Goal: Task Accomplishment & Management: Use online tool/utility

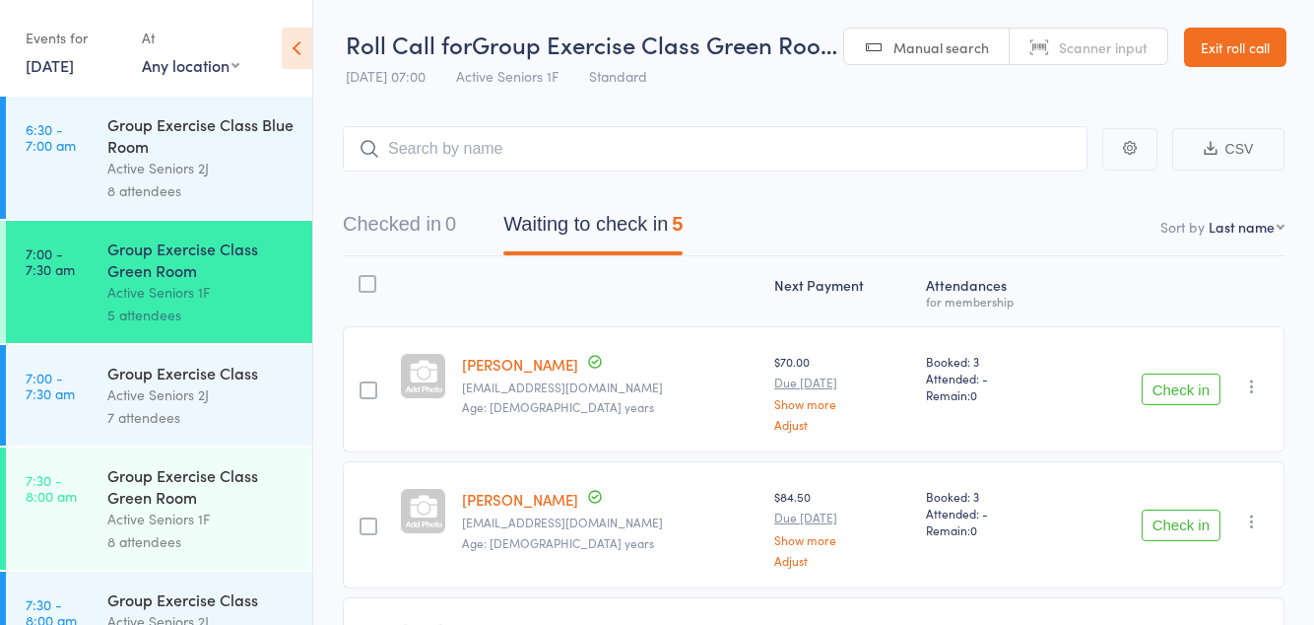
click at [1199, 382] on button "Check in" at bounding box center [1181, 389] width 79 height 32
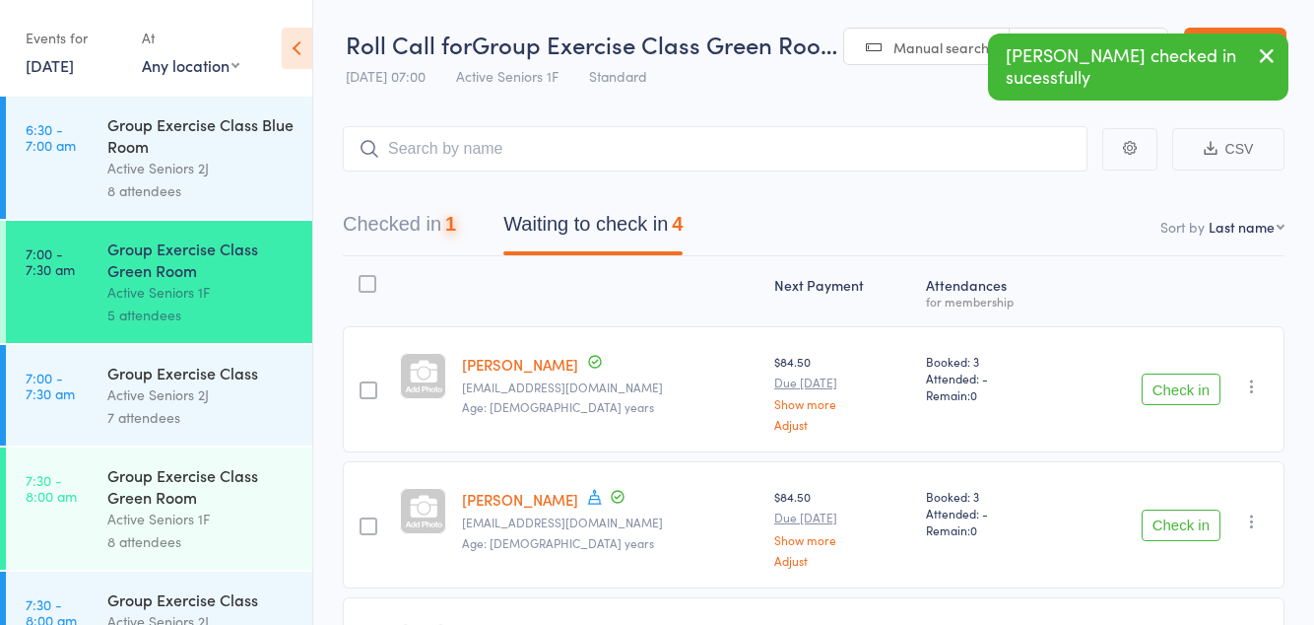
click at [1179, 395] on button "Check in" at bounding box center [1181, 389] width 79 height 32
click at [604, 356] on icon at bounding box center [595, 362] width 18 height 18
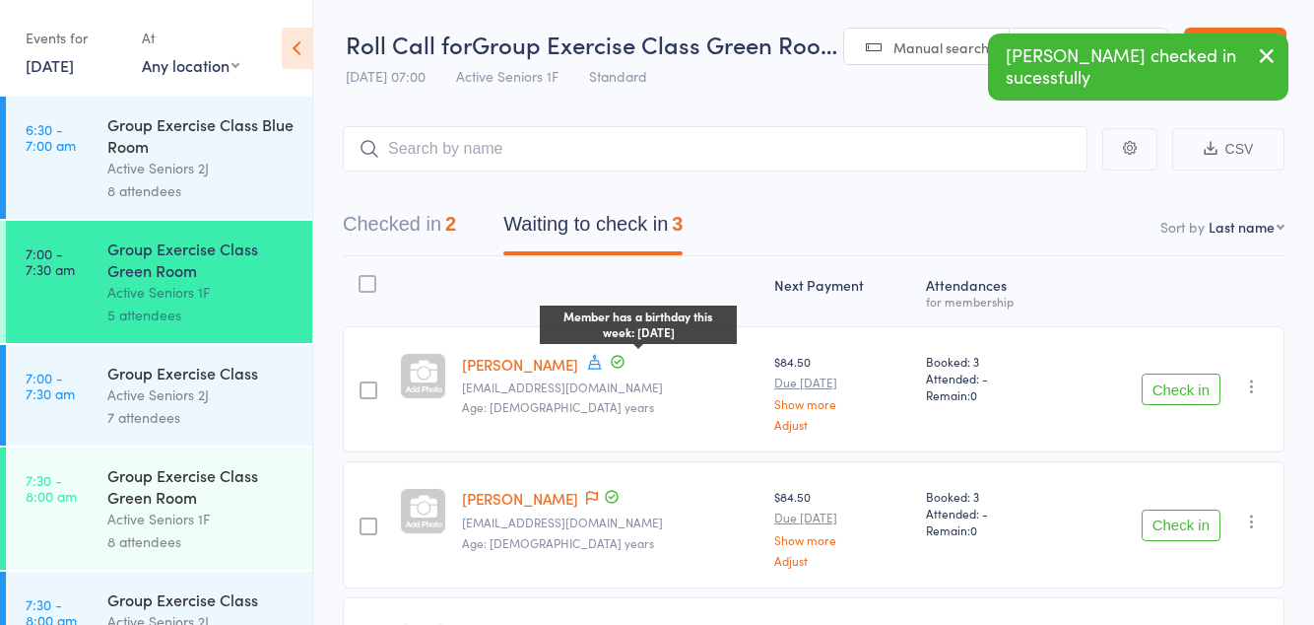
click at [1184, 392] on button "Check in" at bounding box center [1181, 389] width 79 height 32
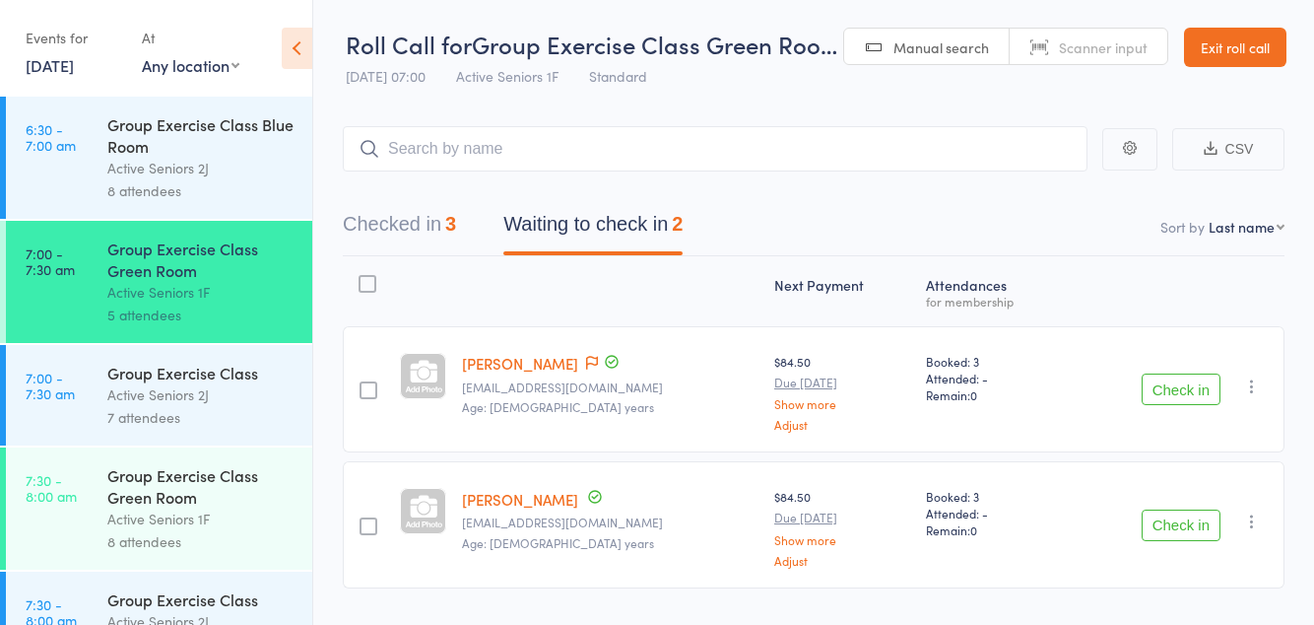
click at [167, 515] on div "Active Seniors 1F" at bounding box center [201, 518] width 188 height 23
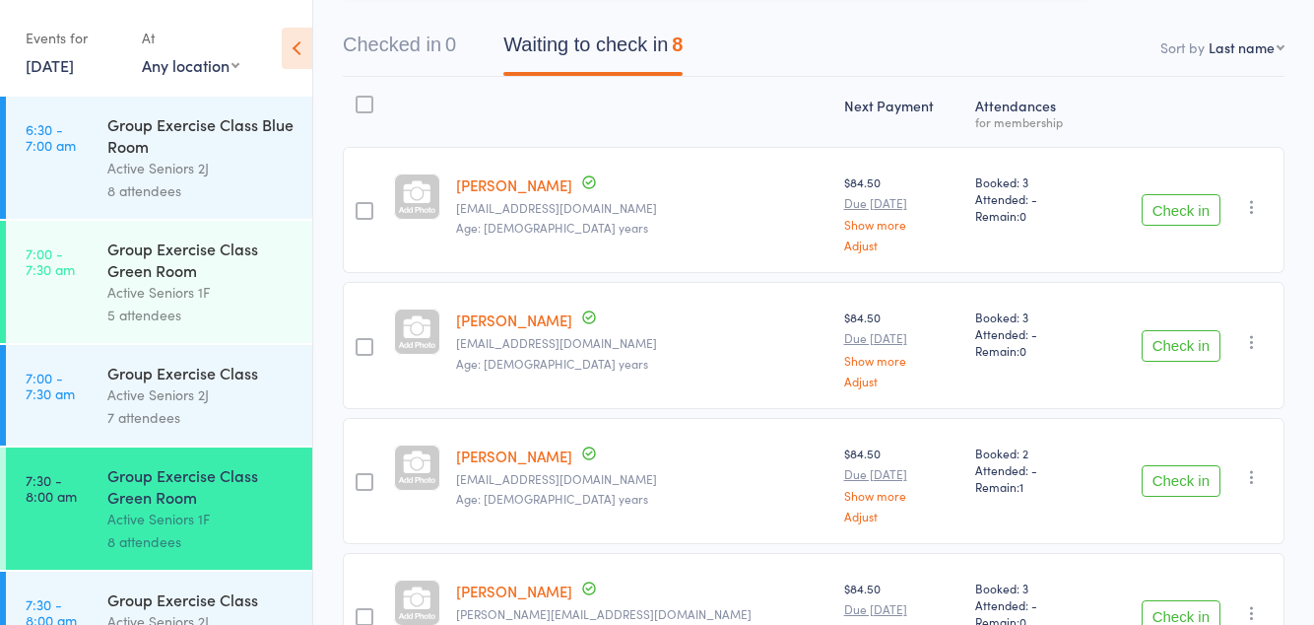
scroll to position [180, 0]
click at [1177, 223] on button "Check in" at bounding box center [1181, 209] width 79 height 32
click at [1177, 347] on button "Check in" at bounding box center [1181, 345] width 79 height 32
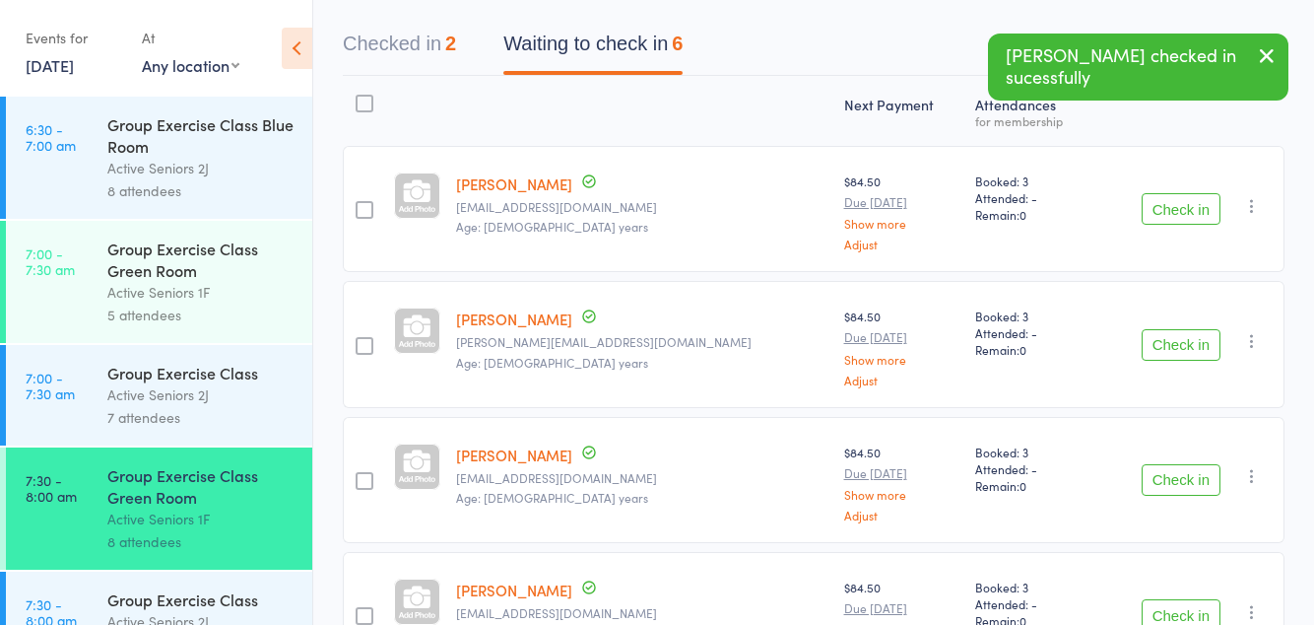
scroll to position [204, 0]
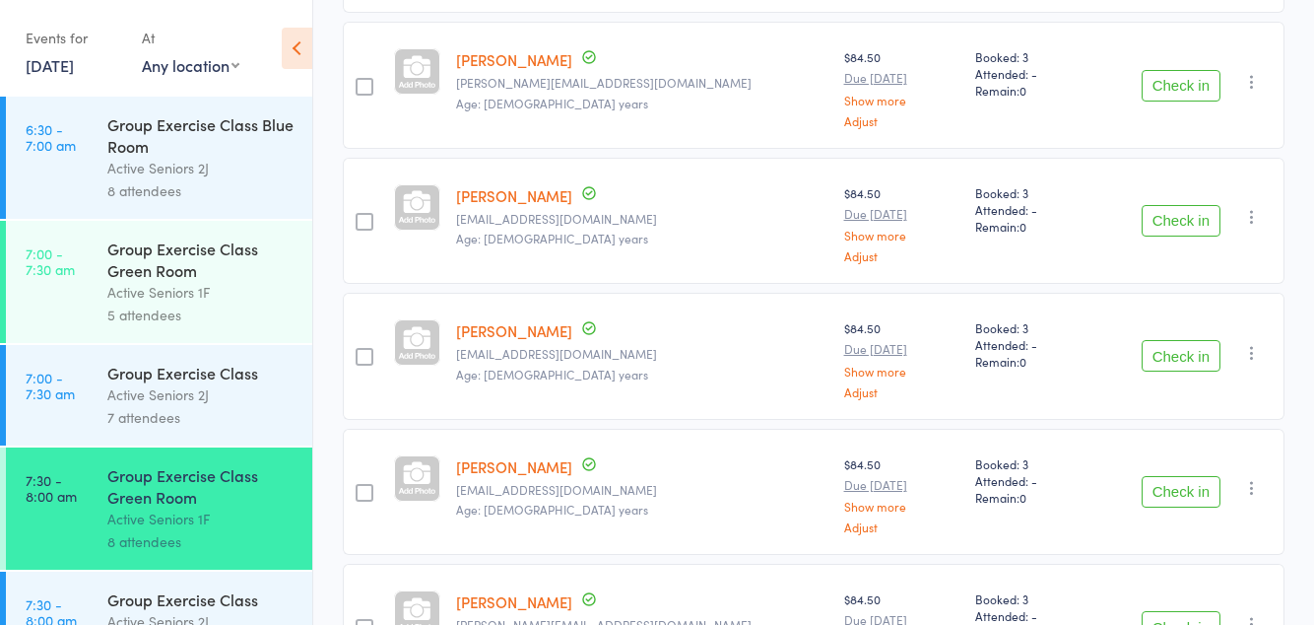
click at [1181, 355] on button "Check in" at bounding box center [1181, 356] width 79 height 32
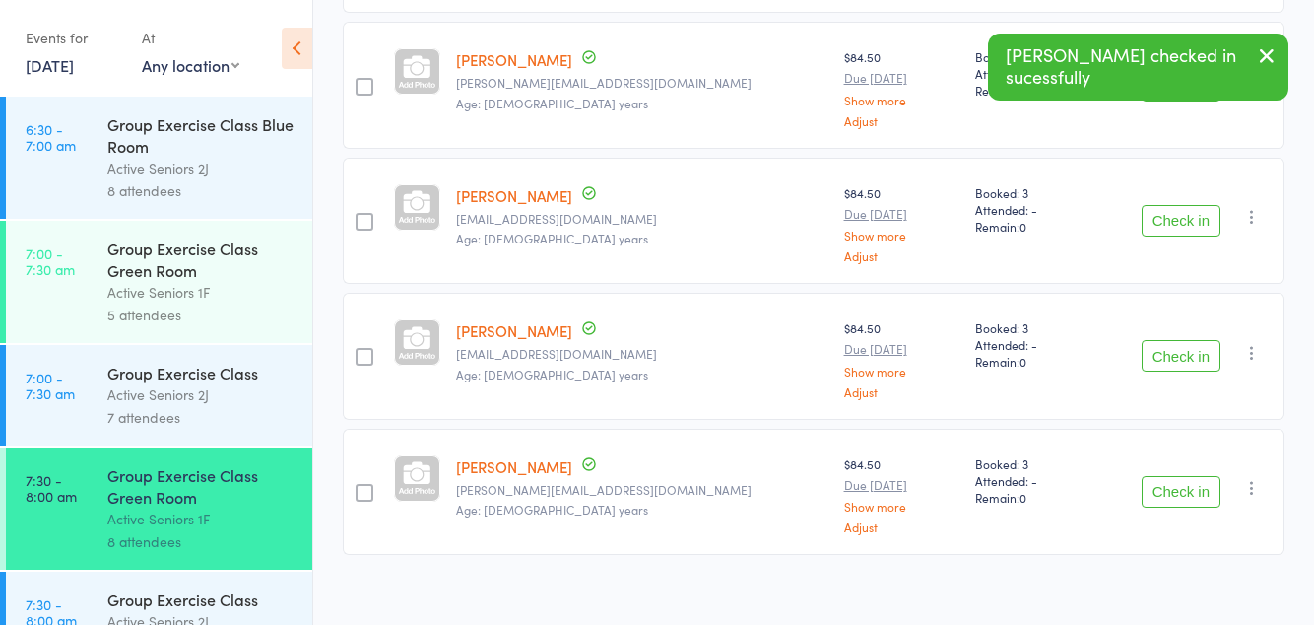
scroll to position [358, 0]
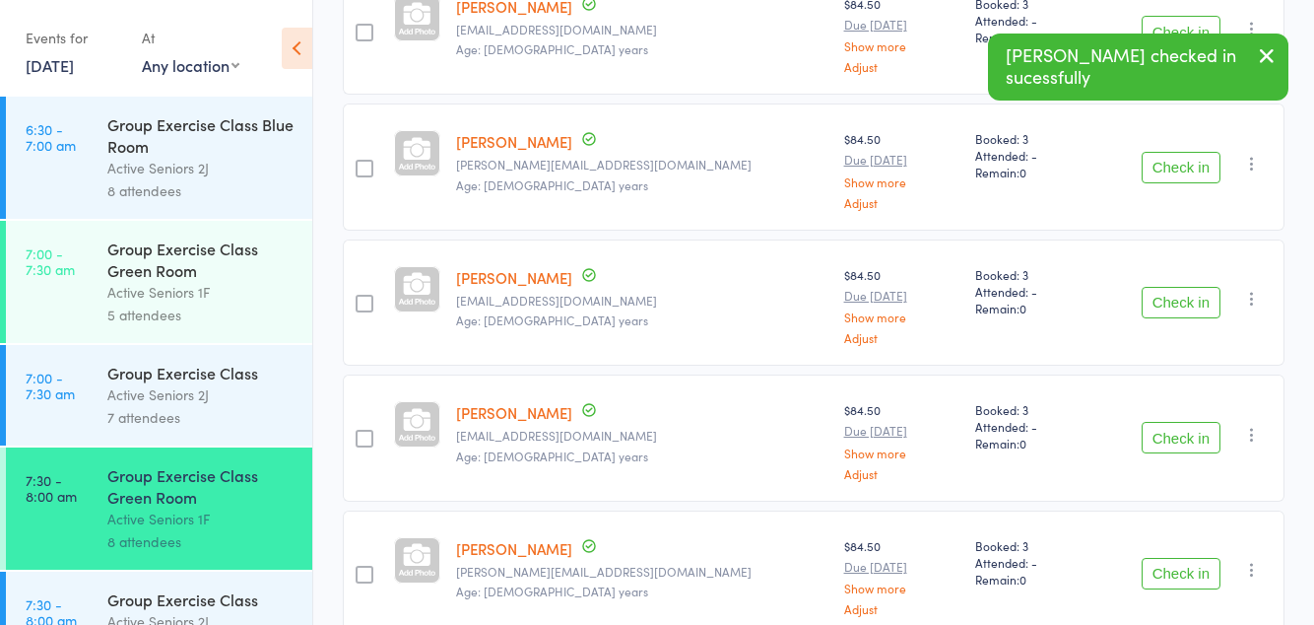
click at [1180, 434] on button "Check in" at bounding box center [1181, 438] width 79 height 32
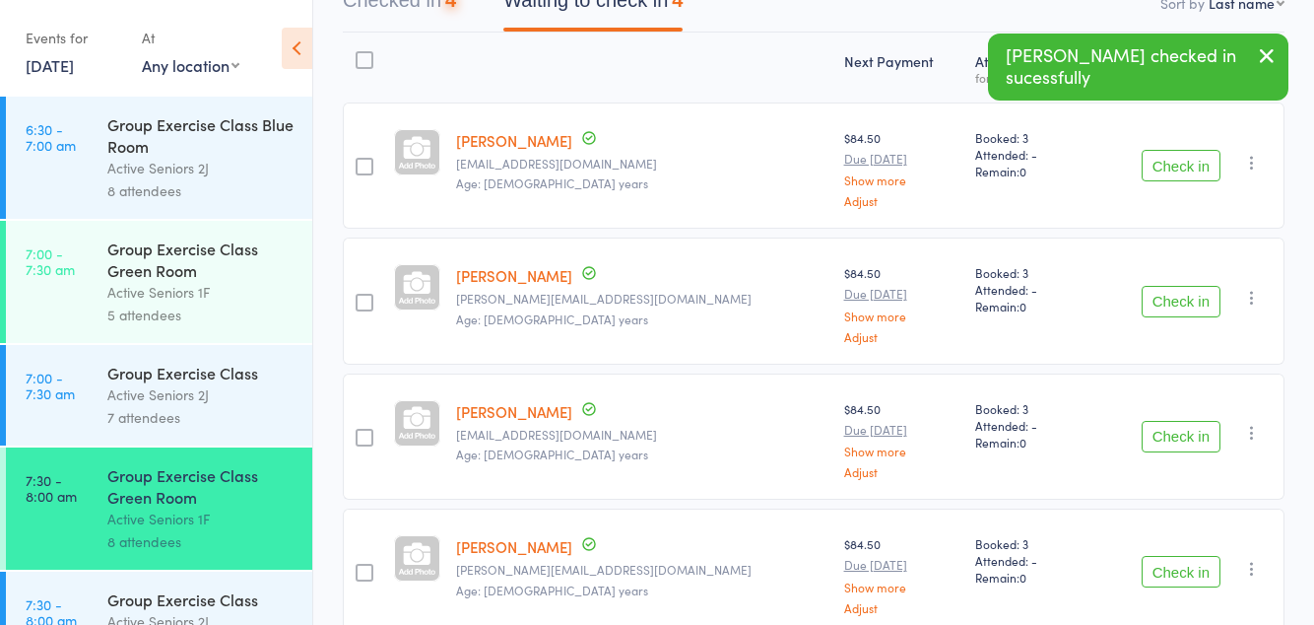
click at [1170, 562] on button "Check in" at bounding box center [1181, 572] width 79 height 32
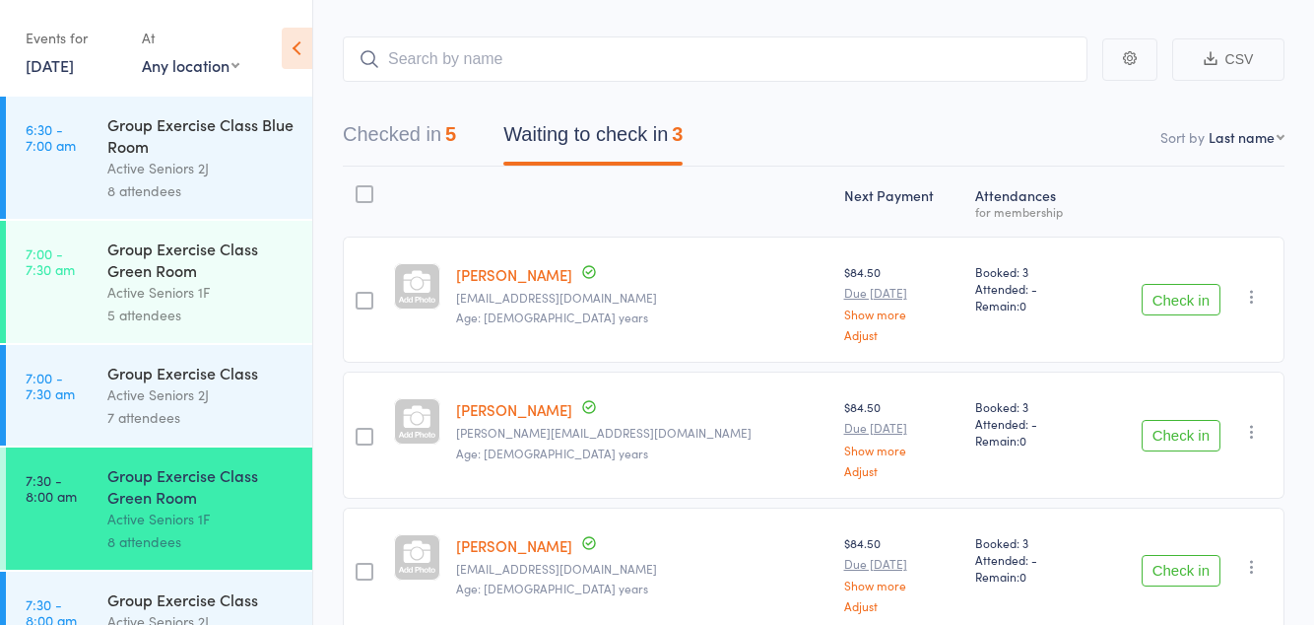
click at [1189, 440] on button "Check in" at bounding box center [1181, 436] width 79 height 32
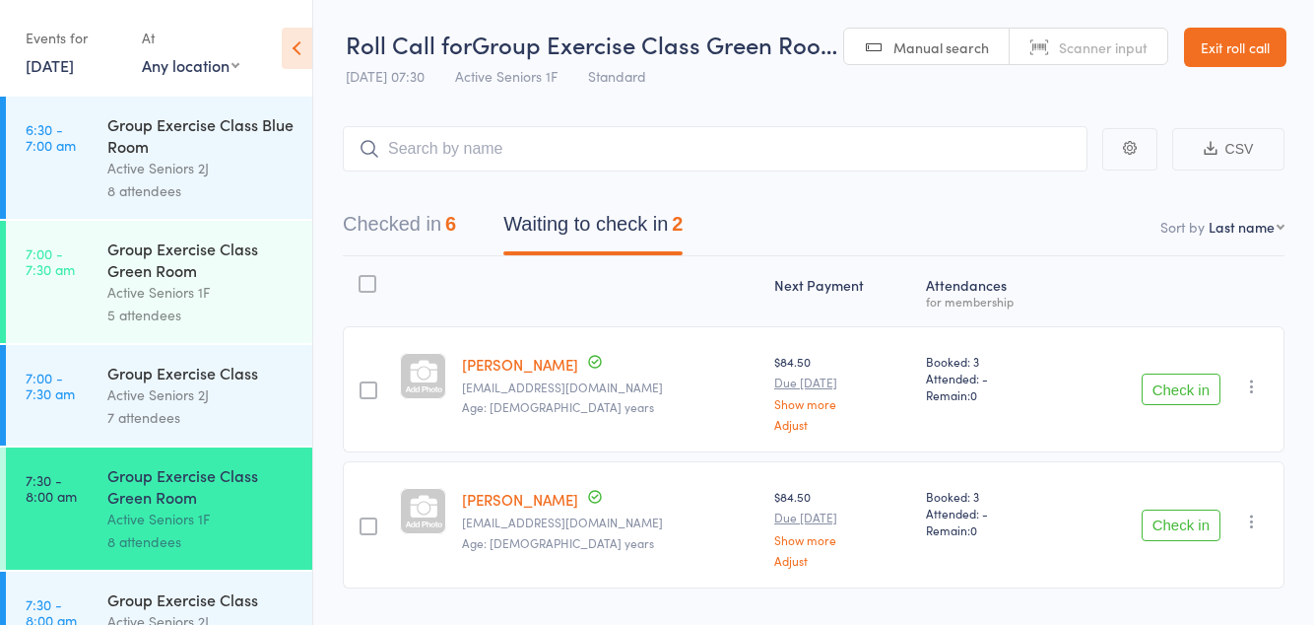
click at [1161, 523] on button "Check in" at bounding box center [1181, 525] width 79 height 32
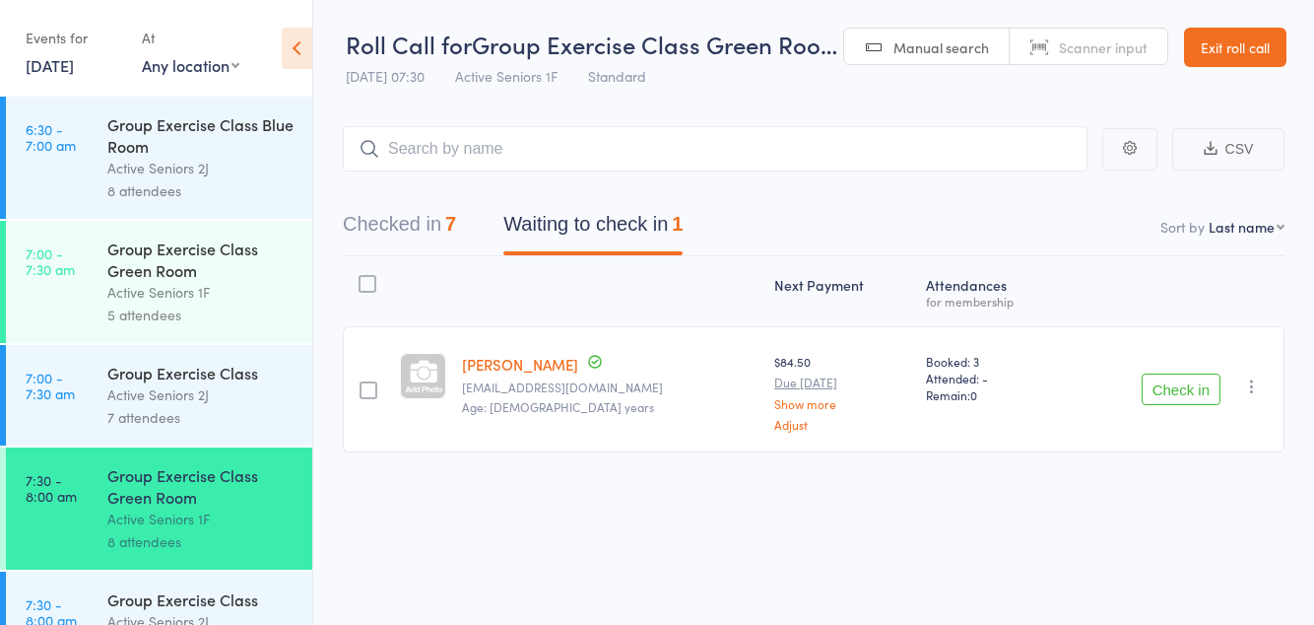
click at [3, 352] on div at bounding box center [3, 395] width 6 height 100
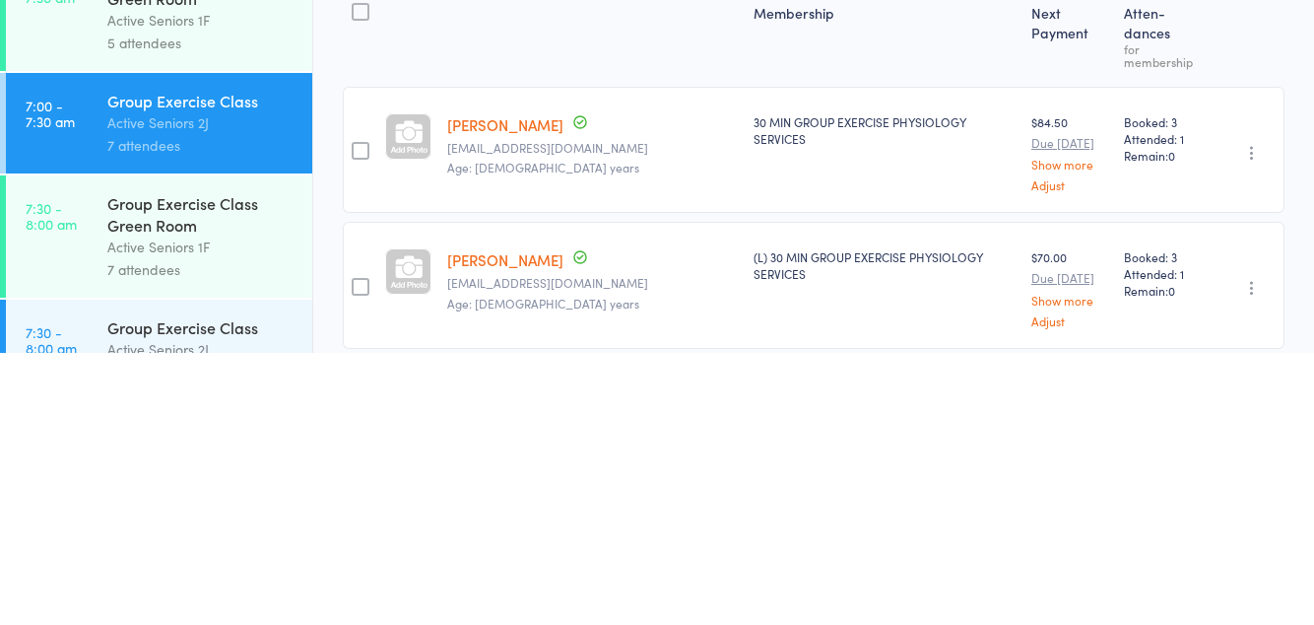
click at [147, 507] on div "Group Exercise Class Green Room" at bounding box center [201, 485] width 188 height 43
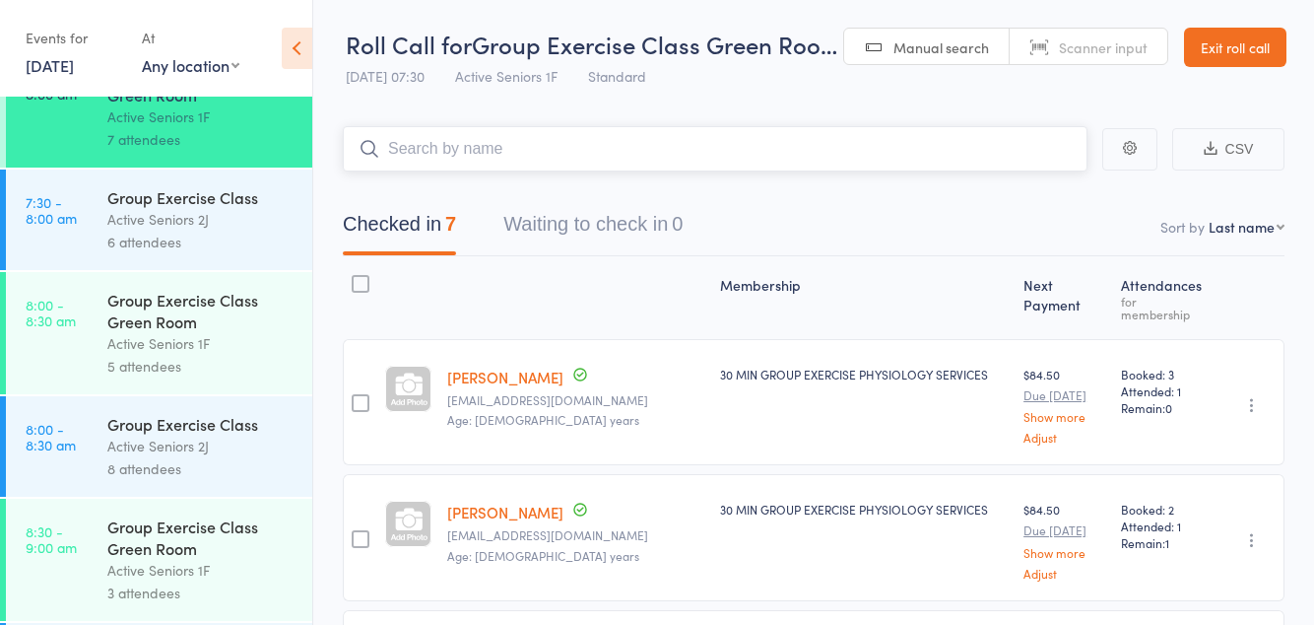
scroll to position [400, 0]
click at [126, 351] on div "Active Seniors 1F" at bounding box center [201, 345] width 188 height 23
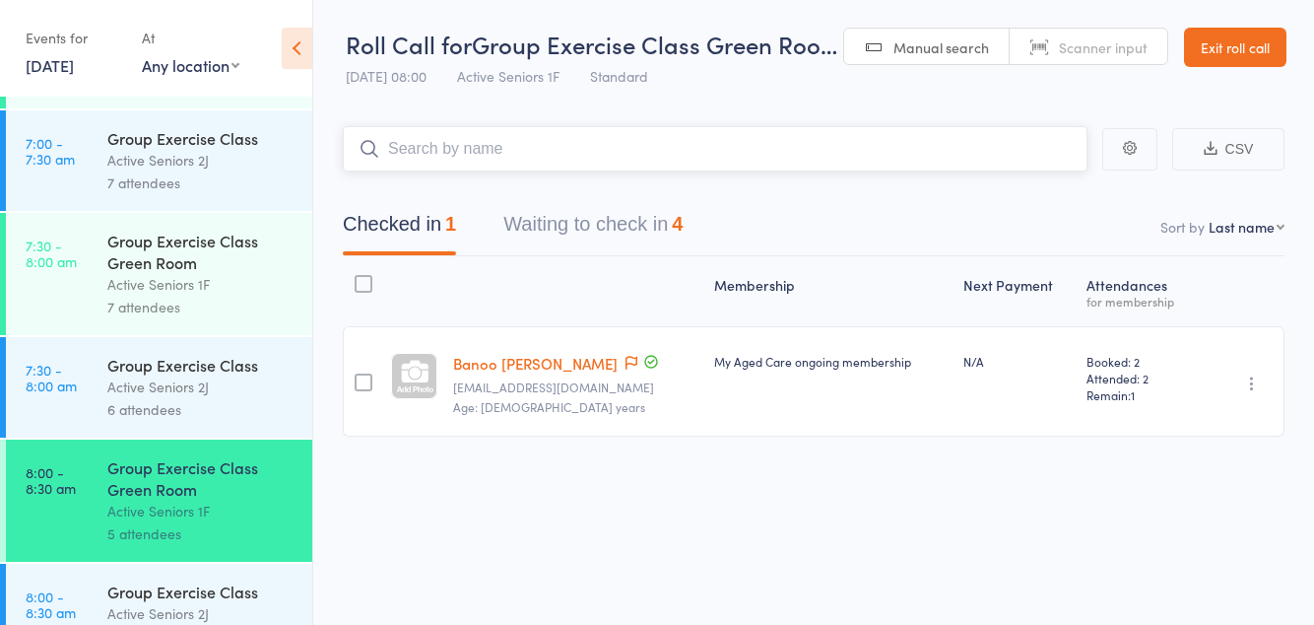
scroll to position [235, 0]
click at [239, 397] on div "Active Seniors 2J" at bounding box center [201, 385] width 188 height 23
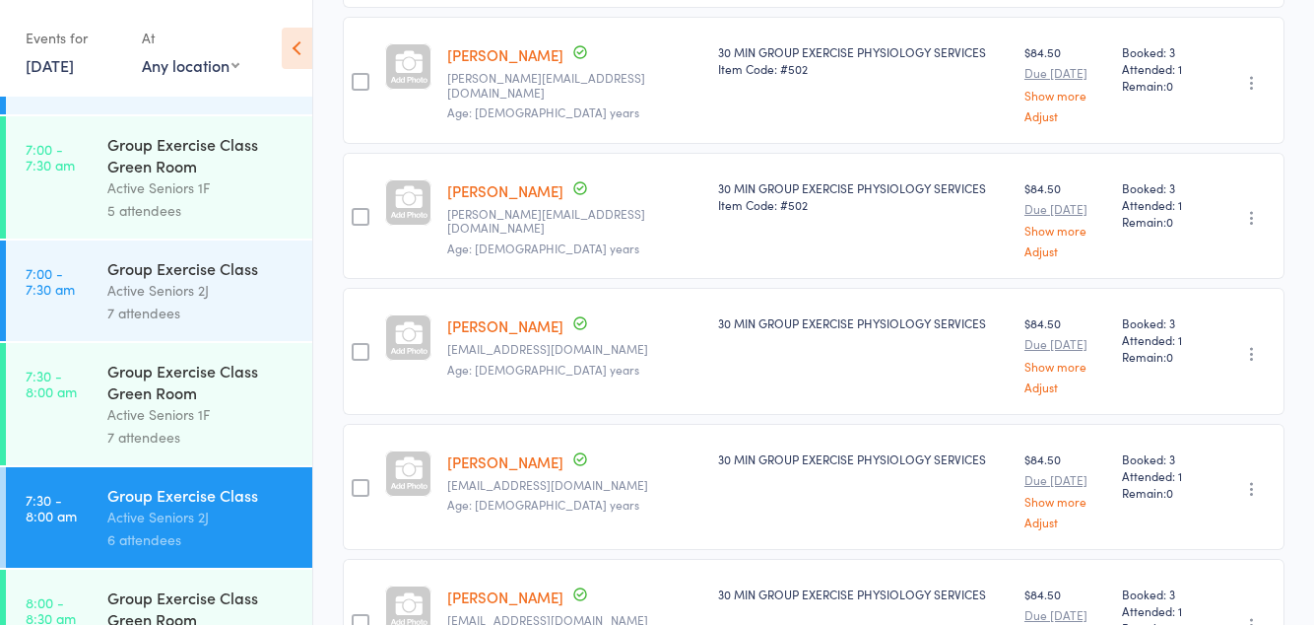
scroll to position [104, 0]
click at [229, 399] on div "Group Exercise Class Green Room" at bounding box center [201, 381] width 188 height 43
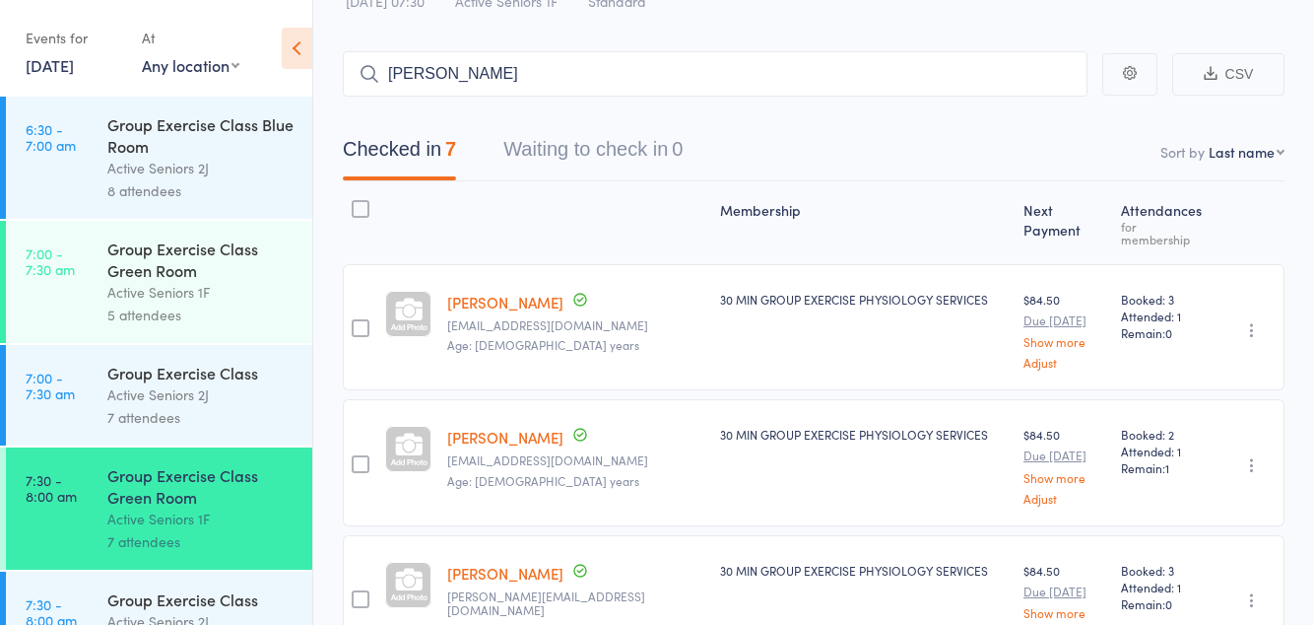
scroll to position [73, 0]
click at [686, 70] on input "Rob" at bounding box center [715, 75] width 745 height 45
type input "R"
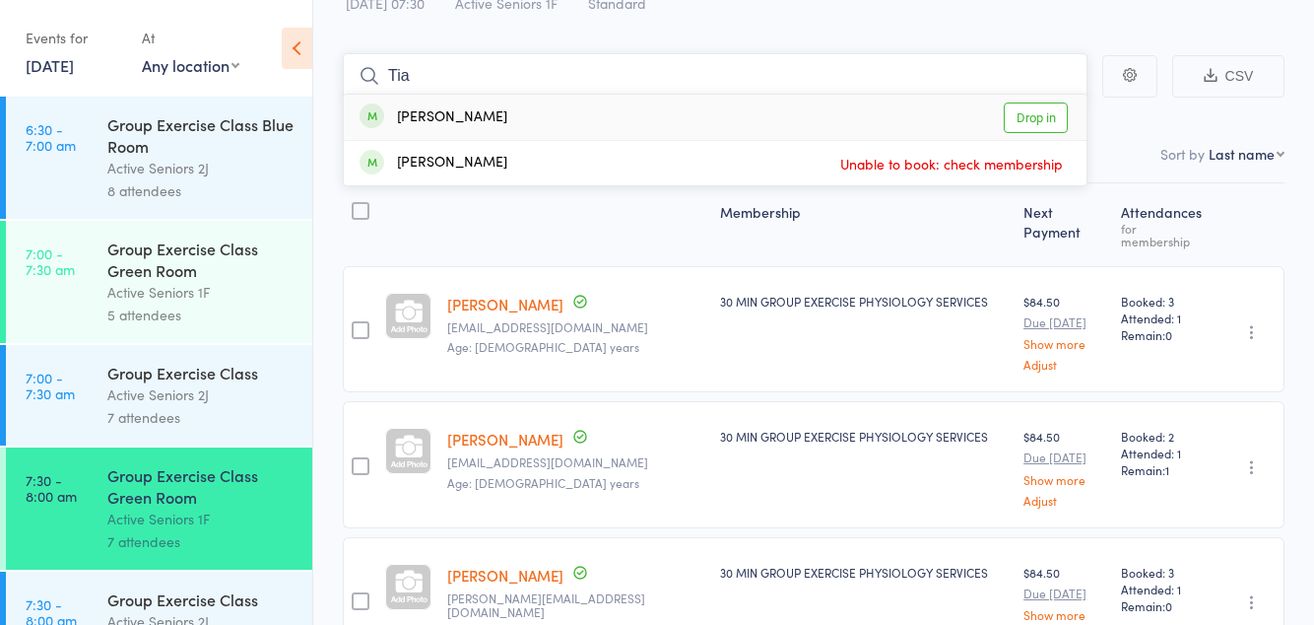
type input "Tia"
click at [1042, 124] on link "Drop in" at bounding box center [1036, 117] width 64 height 31
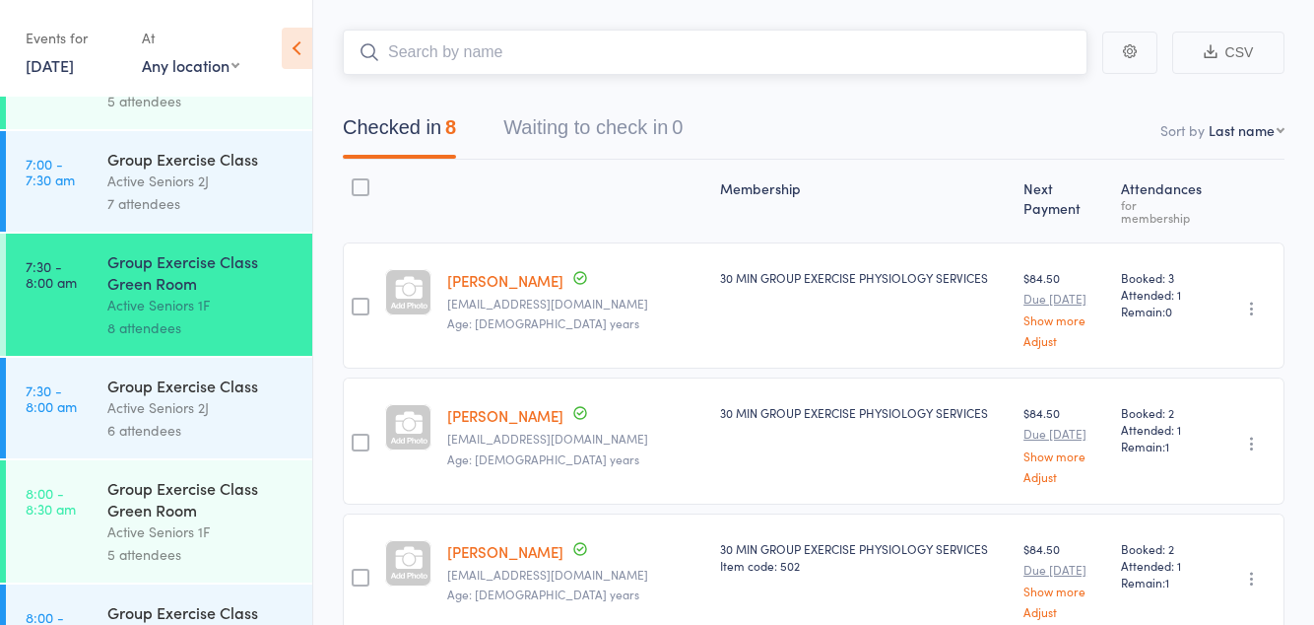
scroll to position [218, 0]
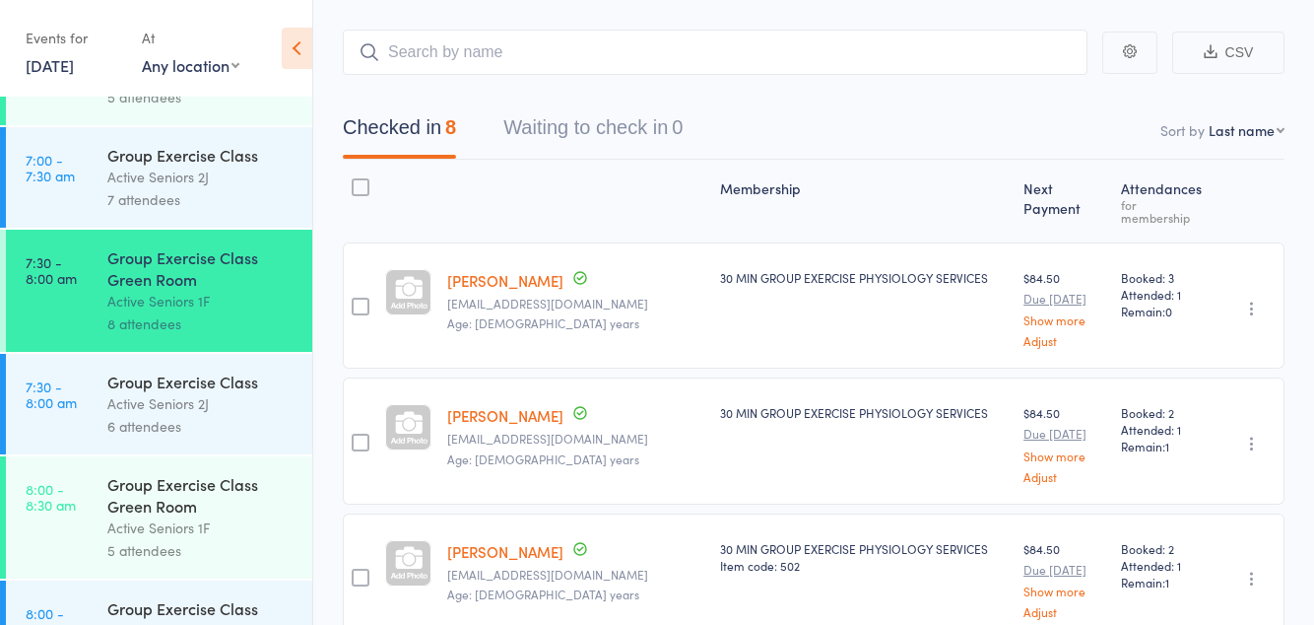
click at [244, 403] on div "Active Seniors 2J" at bounding box center [201, 403] width 188 height 23
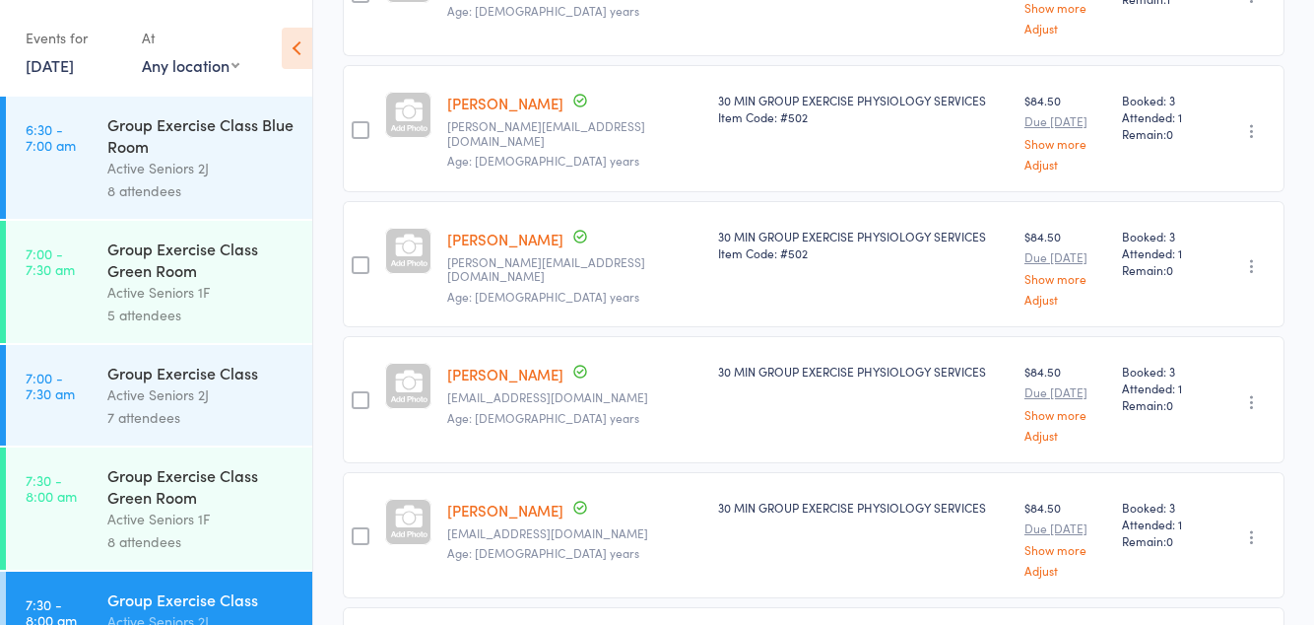
scroll to position [492, 0]
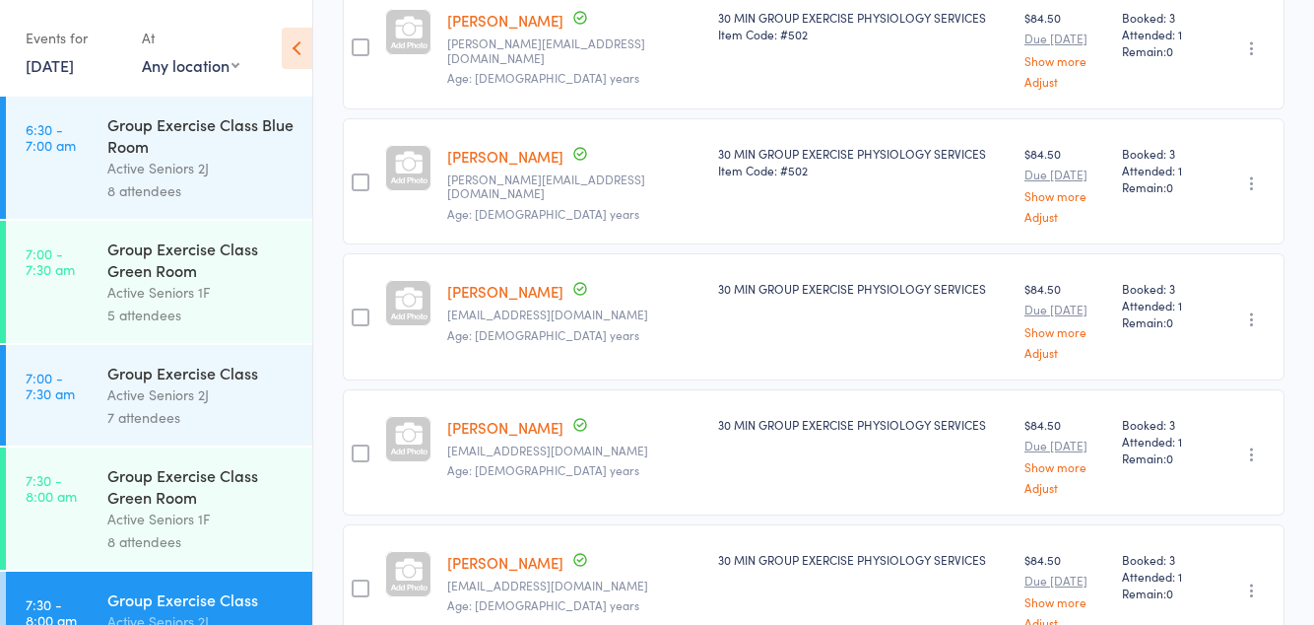
click at [248, 502] on div "Group Exercise Class Green Room" at bounding box center [201, 485] width 188 height 43
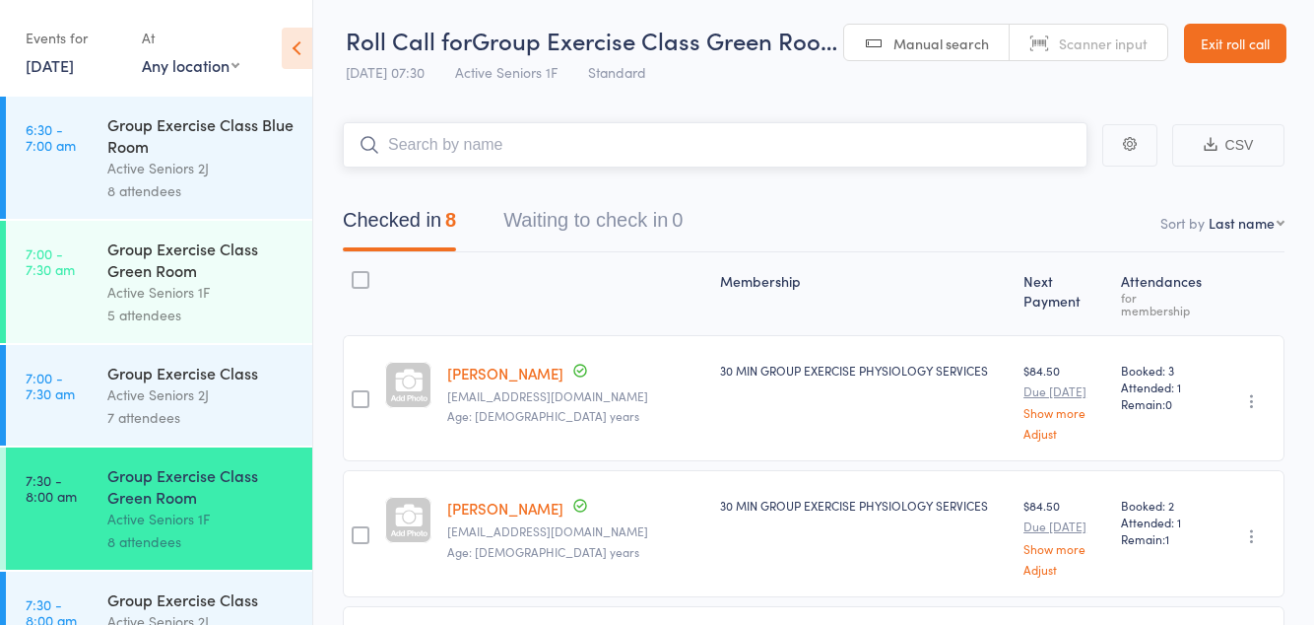
scroll to position [3, 0]
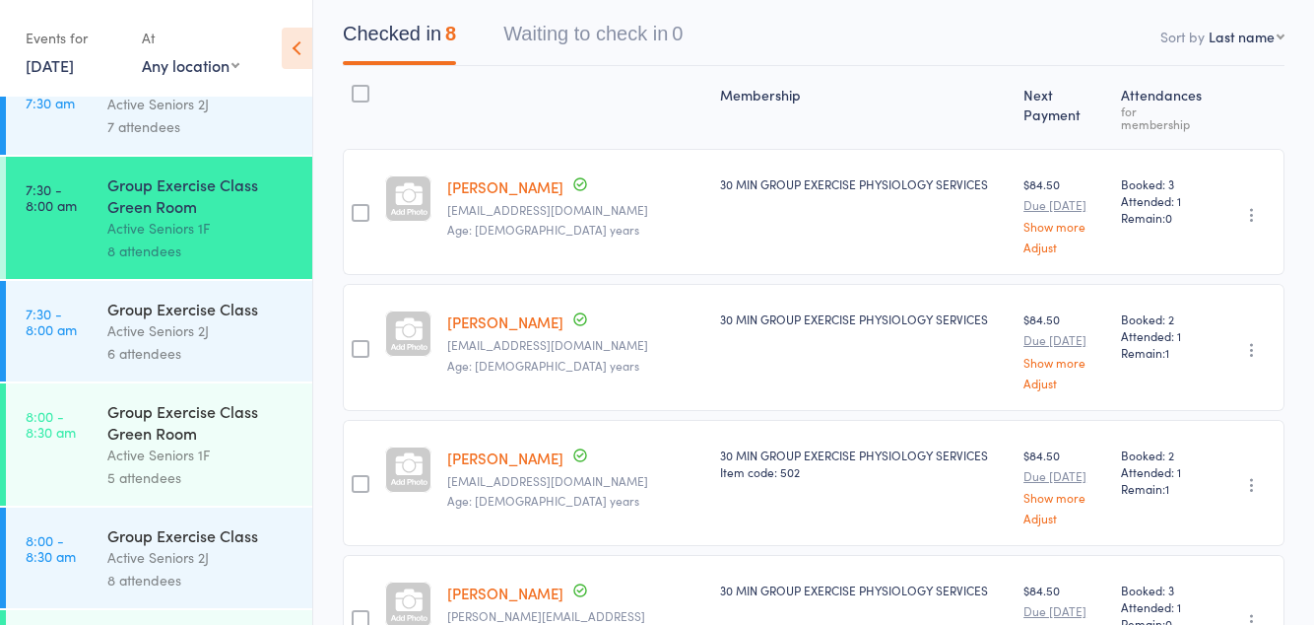
scroll to position [290, 0]
click at [211, 458] on div "Active Seniors 1F" at bounding box center [201, 455] width 188 height 23
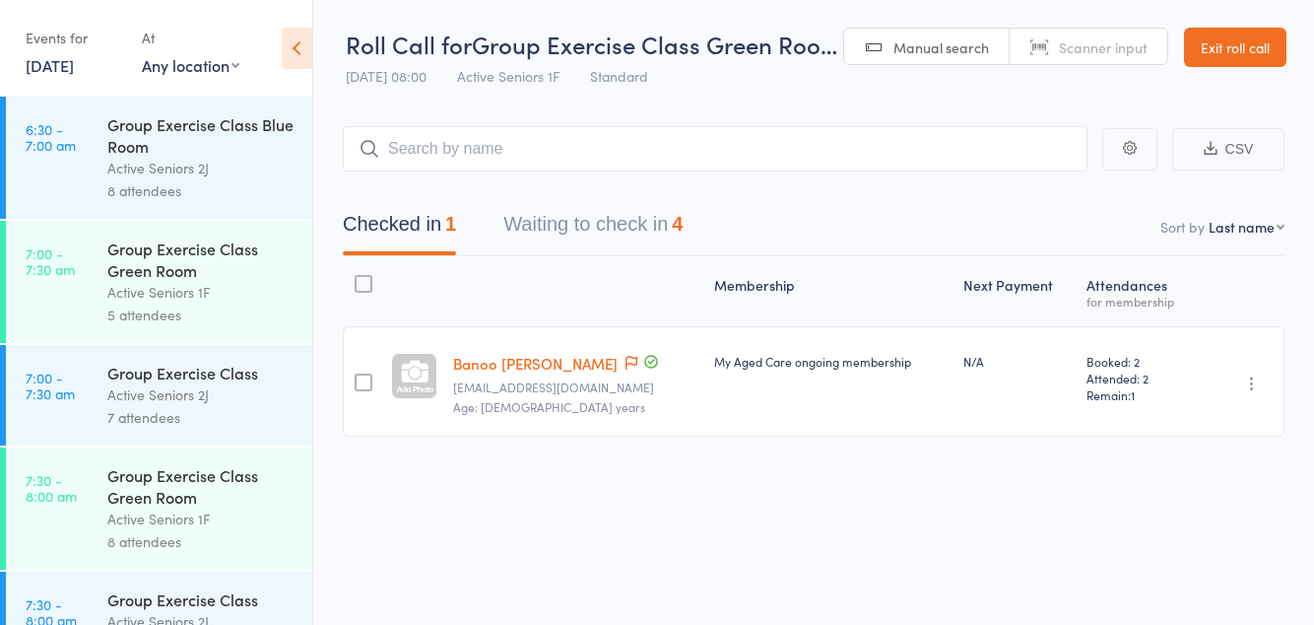
click at [629, 234] on button "Waiting to check in 4" at bounding box center [592, 229] width 179 height 52
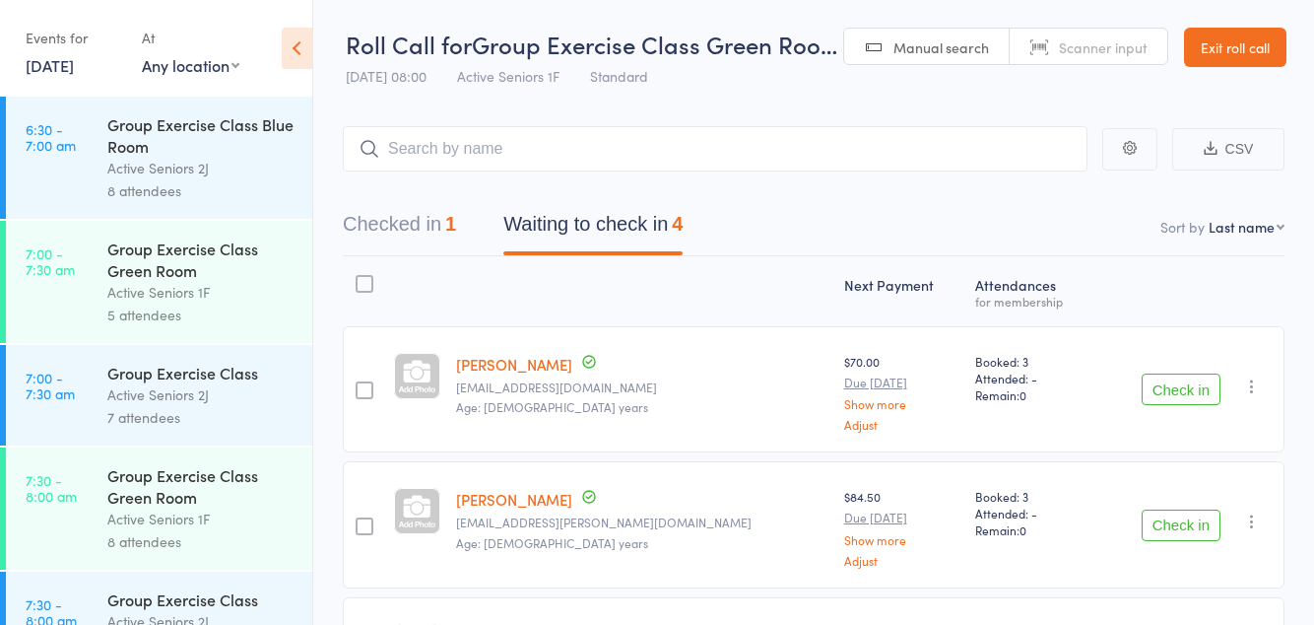
click at [1190, 387] on button "Check in" at bounding box center [1181, 389] width 79 height 32
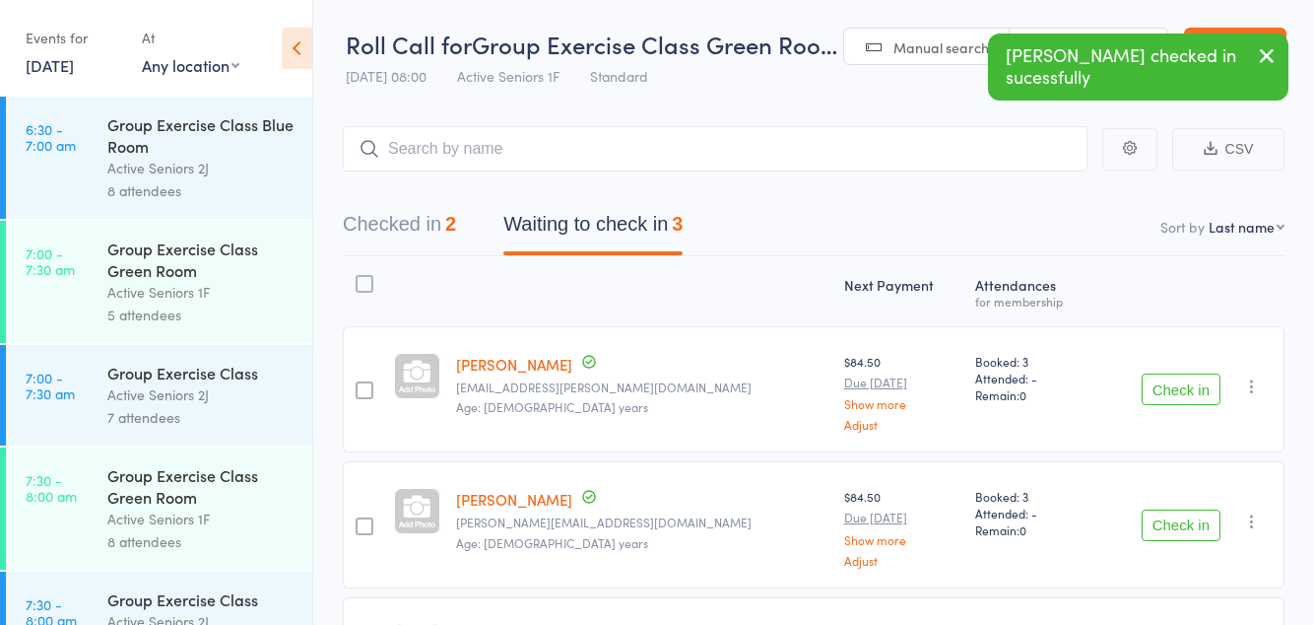
click at [1173, 524] on button "Check in" at bounding box center [1181, 525] width 79 height 32
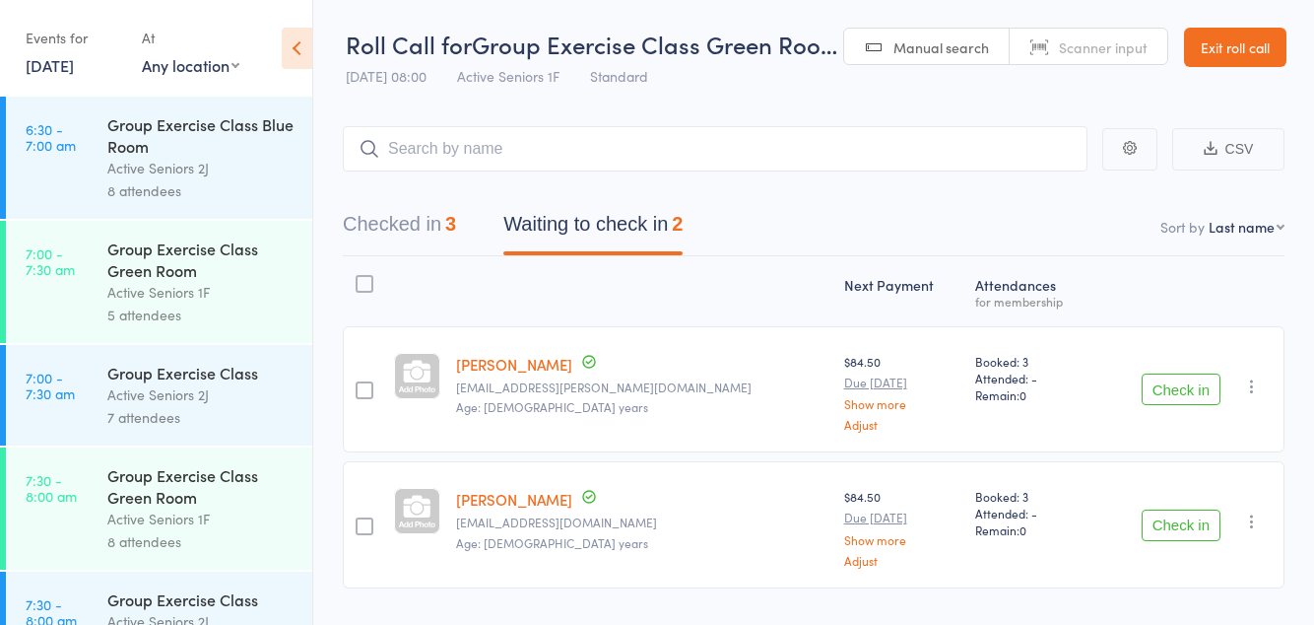
click at [1172, 518] on button "Check in" at bounding box center [1181, 525] width 79 height 32
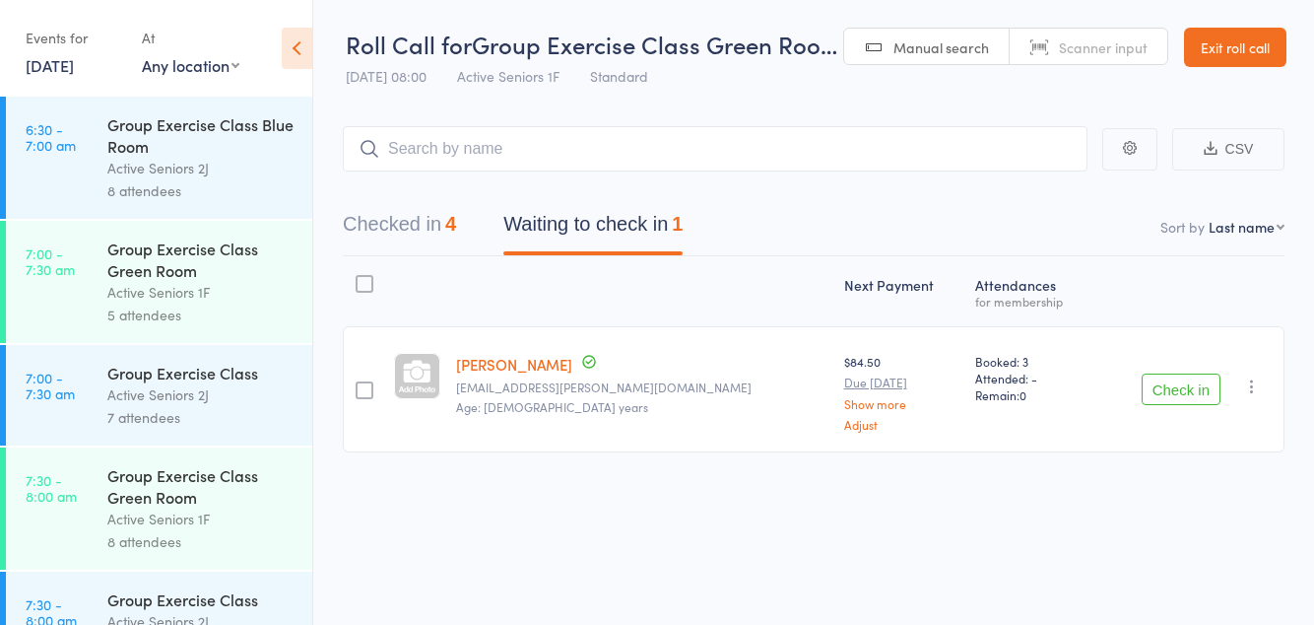
click at [1155, 381] on button "Check in" at bounding box center [1181, 389] width 79 height 32
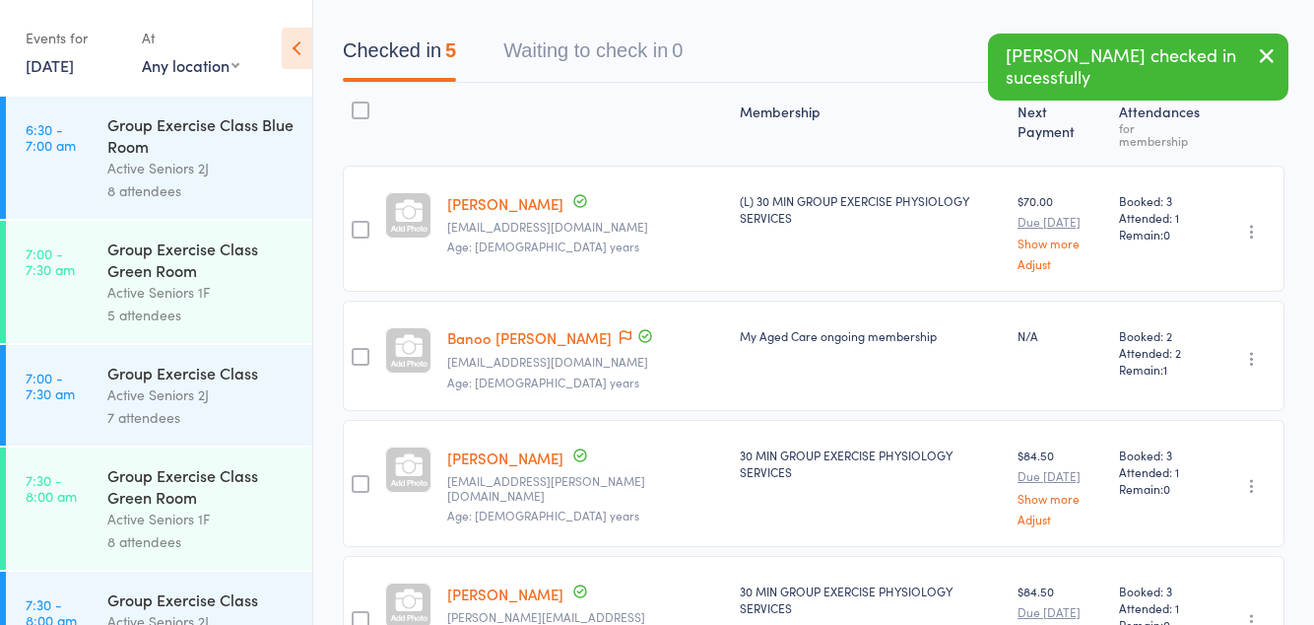
scroll to position [167, 0]
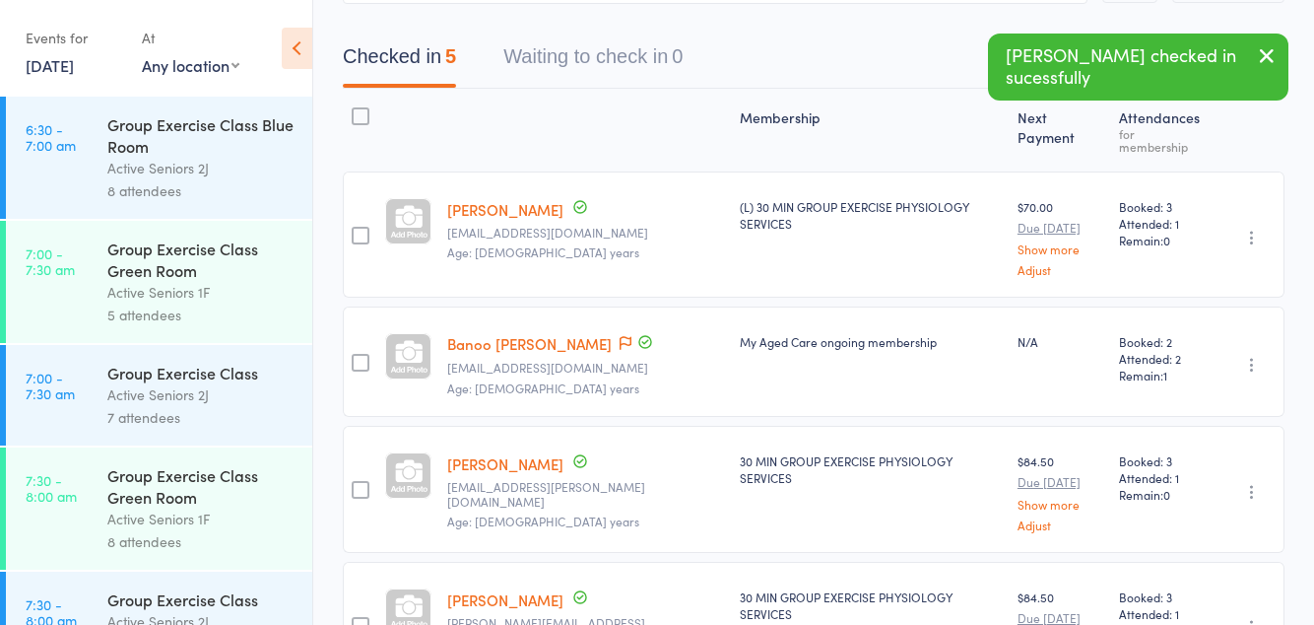
click at [1248, 355] on icon "button" at bounding box center [1252, 365] width 20 height 20
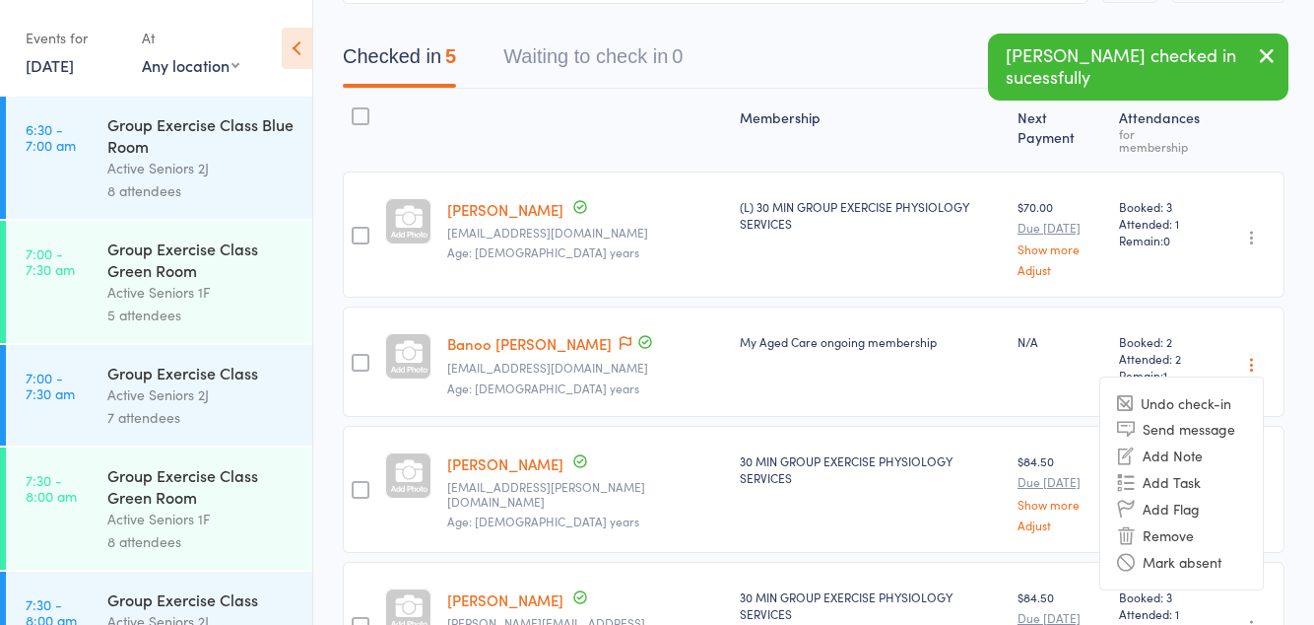
click at [1214, 391] on li "Undo check-in" at bounding box center [1182, 403] width 163 height 25
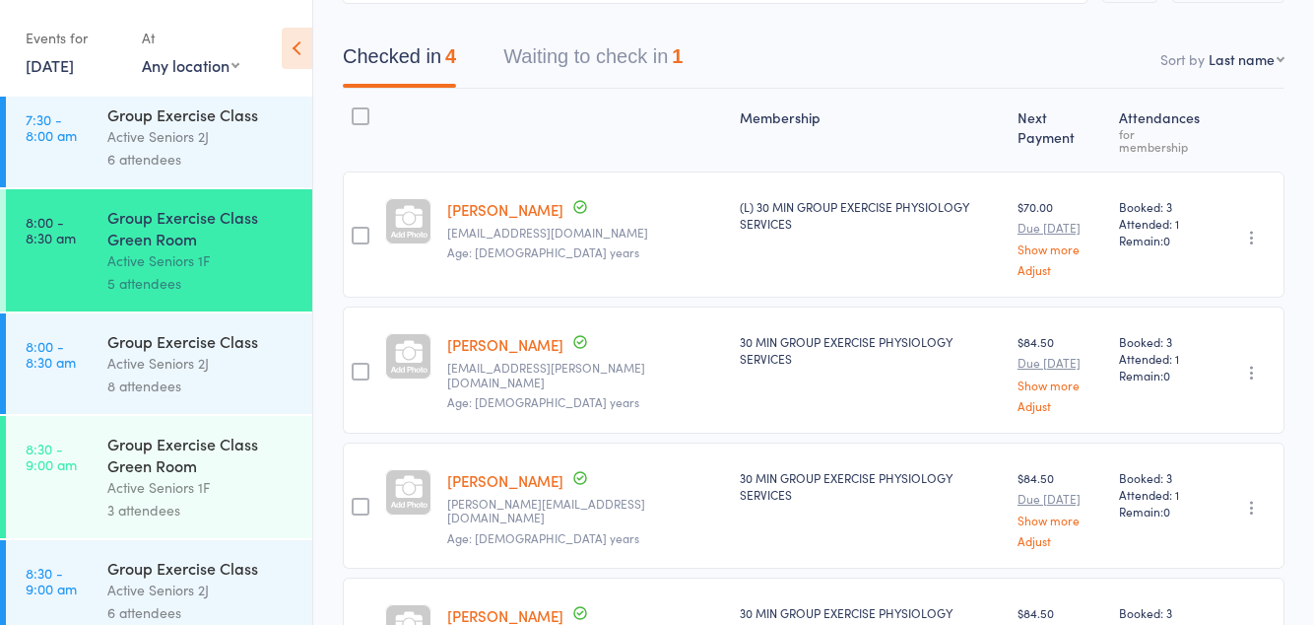
scroll to position [489, 0]
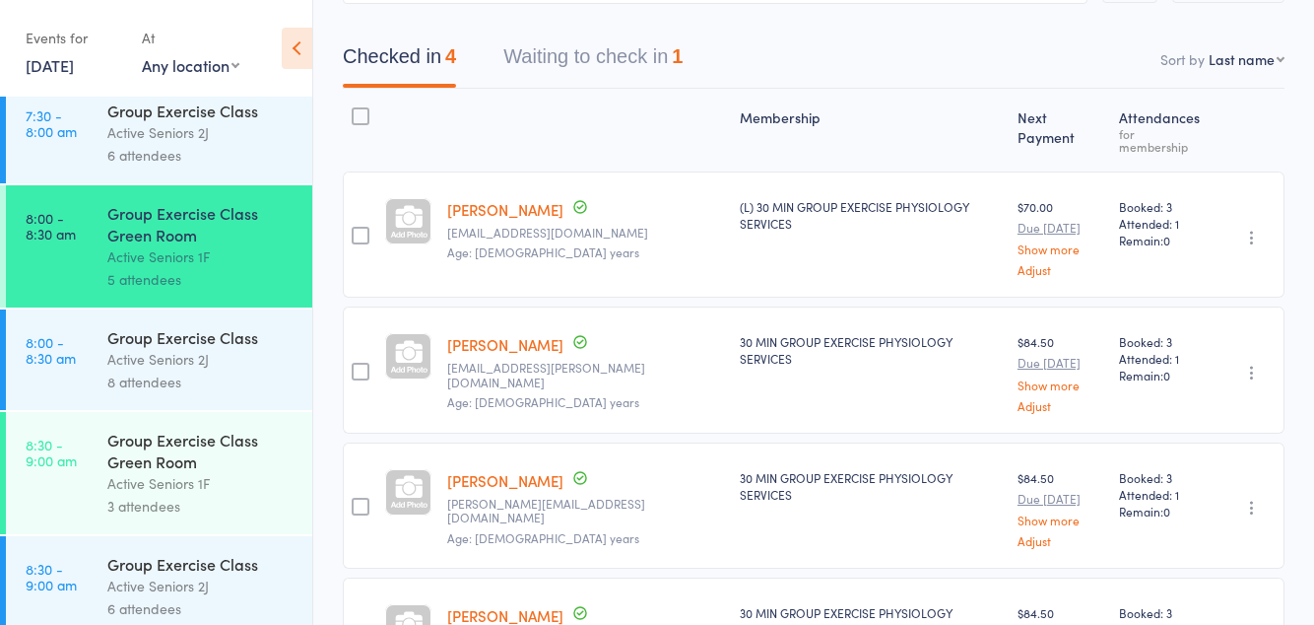
click at [180, 472] on div "Group Exercise Class Green Room" at bounding box center [201, 450] width 188 height 43
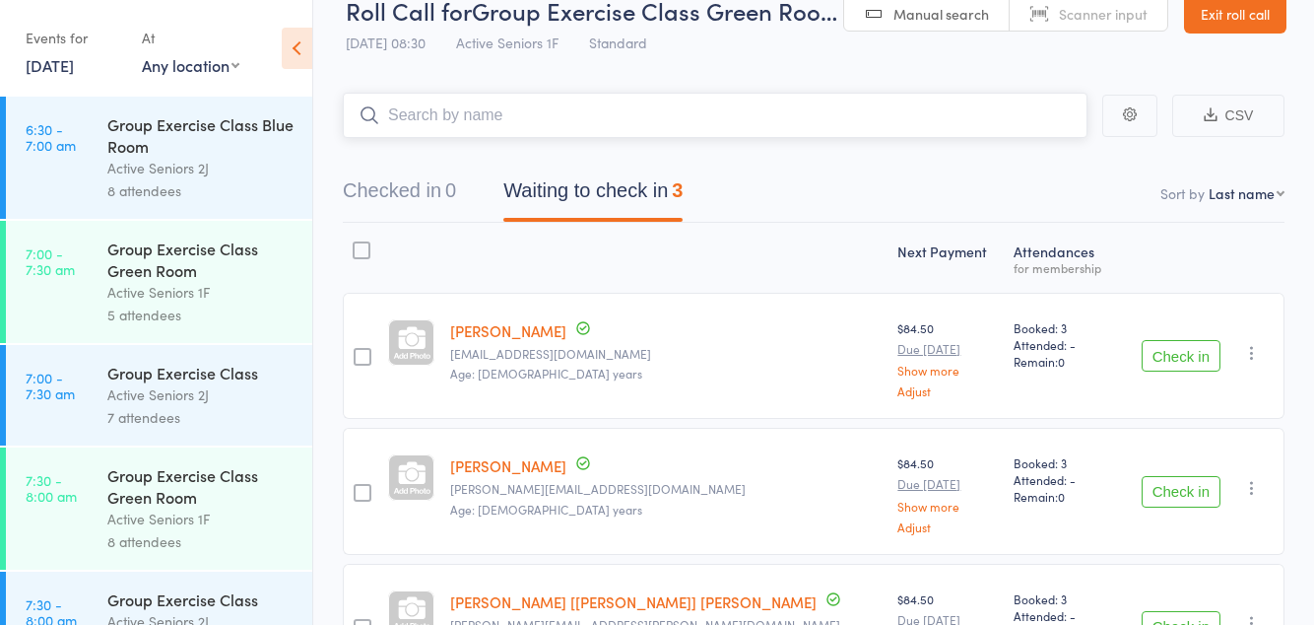
scroll to position [90, 0]
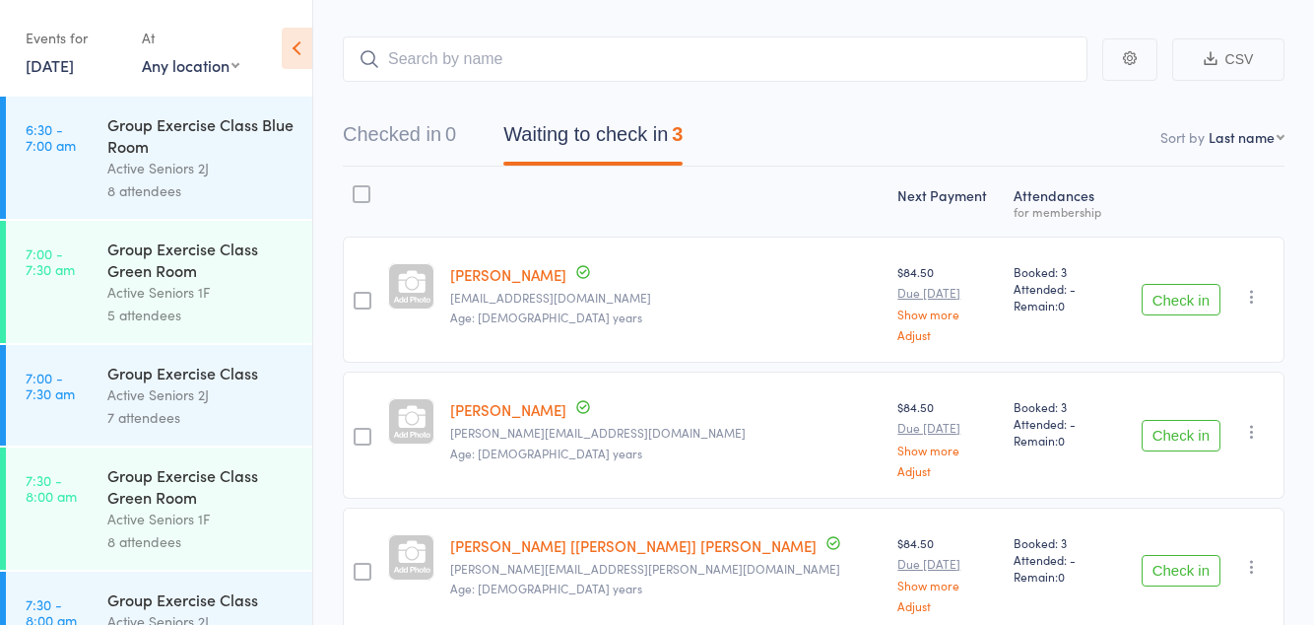
click at [1195, 305] on button "Check in" at bounding box center [1181, 300] width 79 height 32
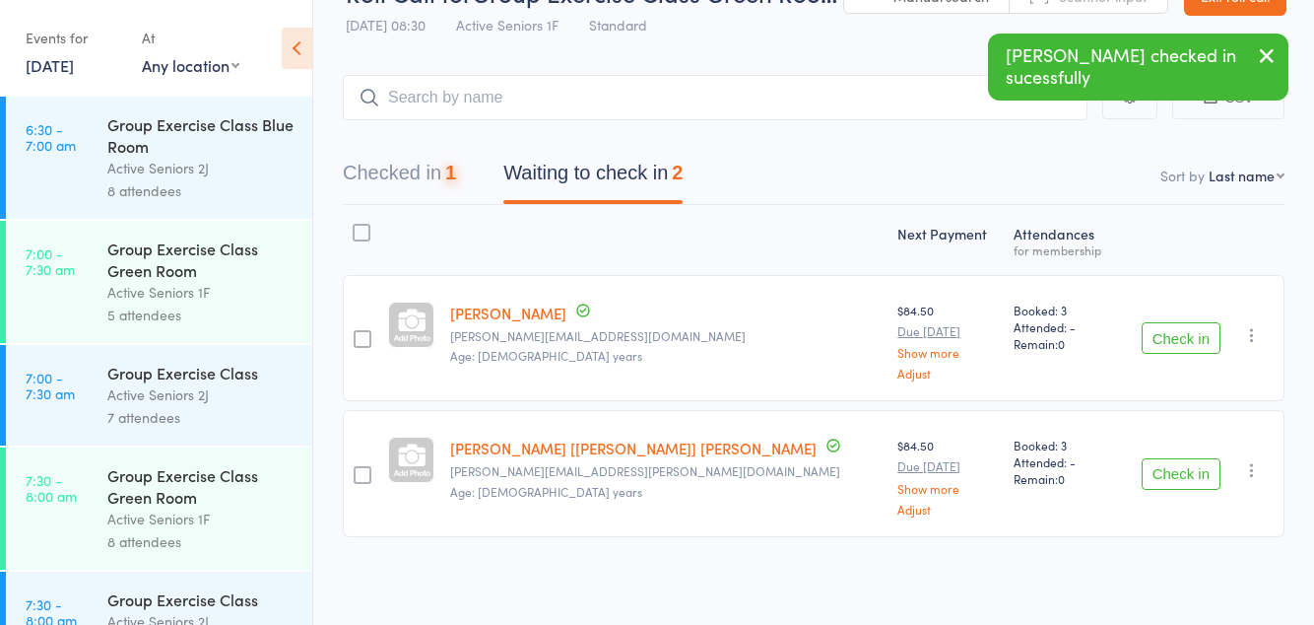
scroll to position [0, 0]
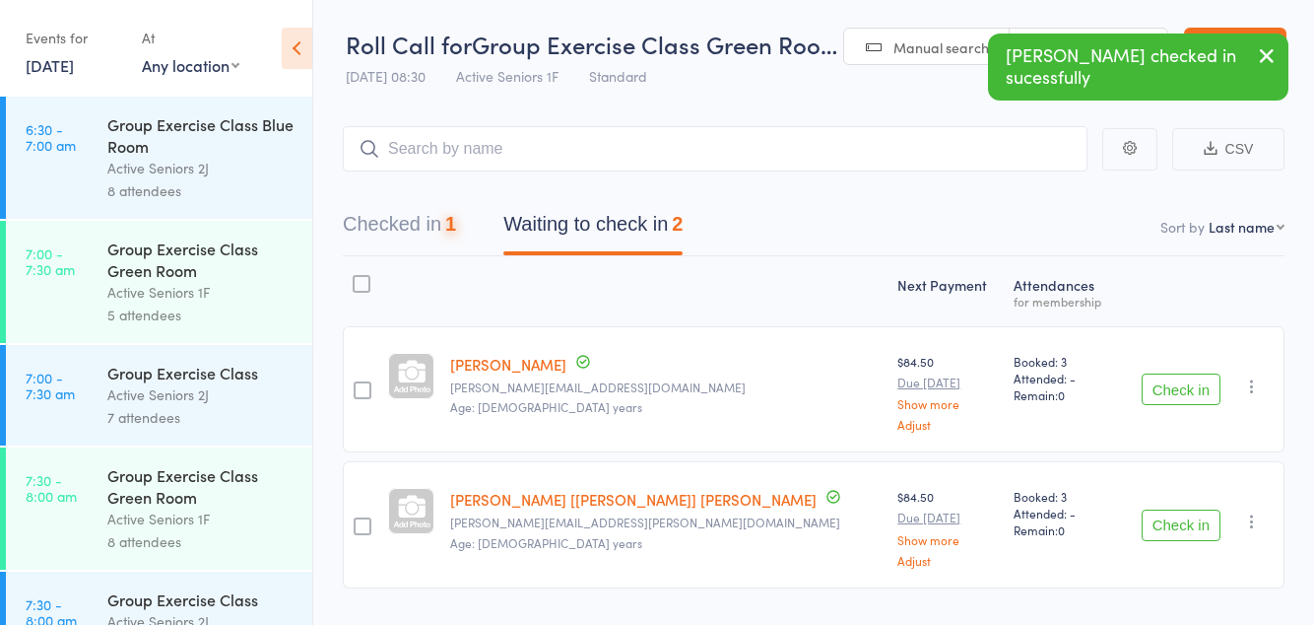
click at [1194, 381] on button "Check in" at bounding box center [1181, 389] width 79 height 32
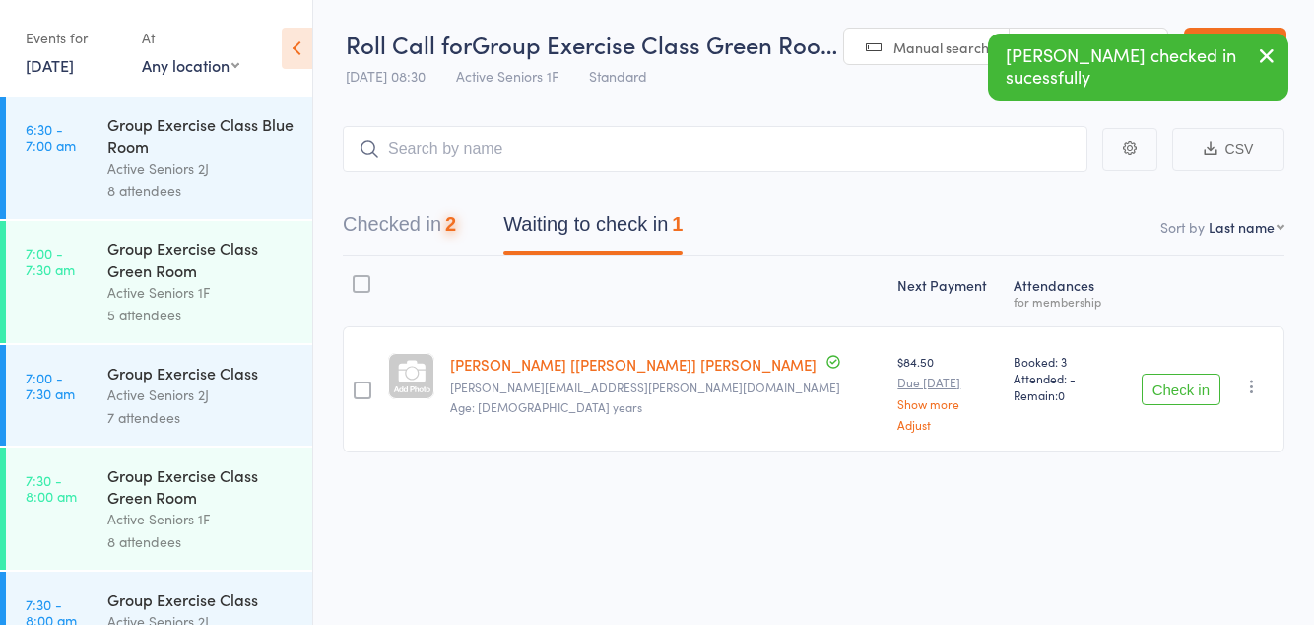
click at [1187, 395] on button "Check in" at bounding box center [1181, 389] width 79 height 32
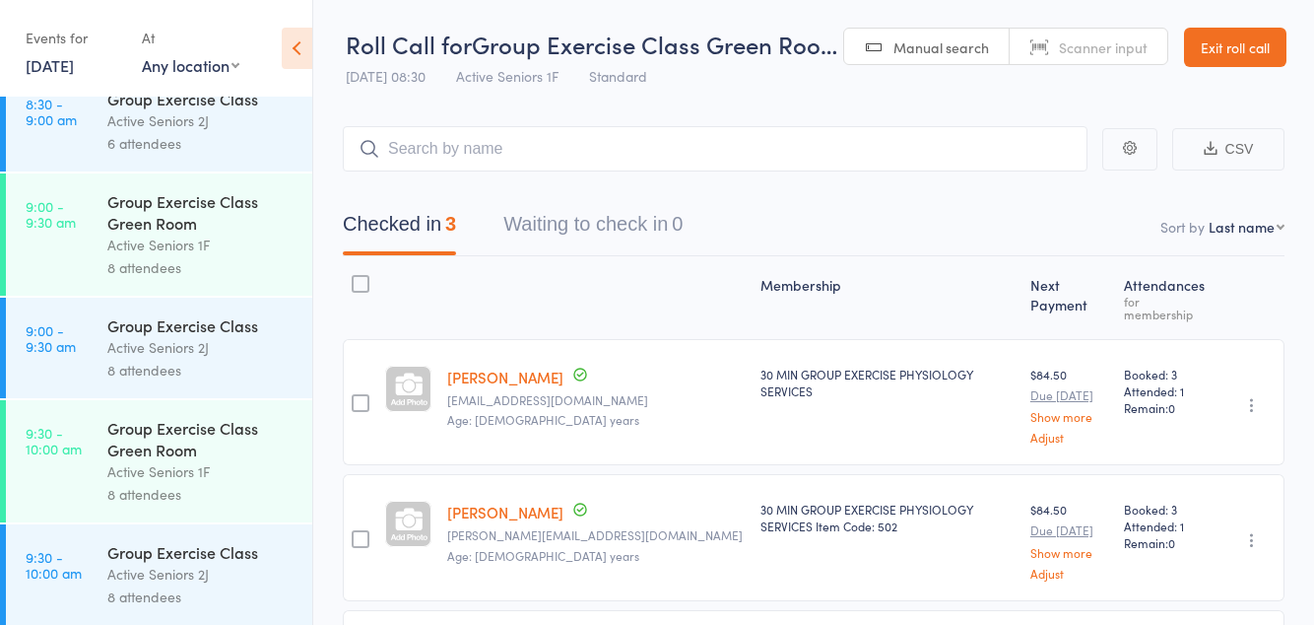
scroll to position [957, 0]
click at [216, 253] on div "Active Seniors 1F" at bounding box center [201, 242] width 188 height 23
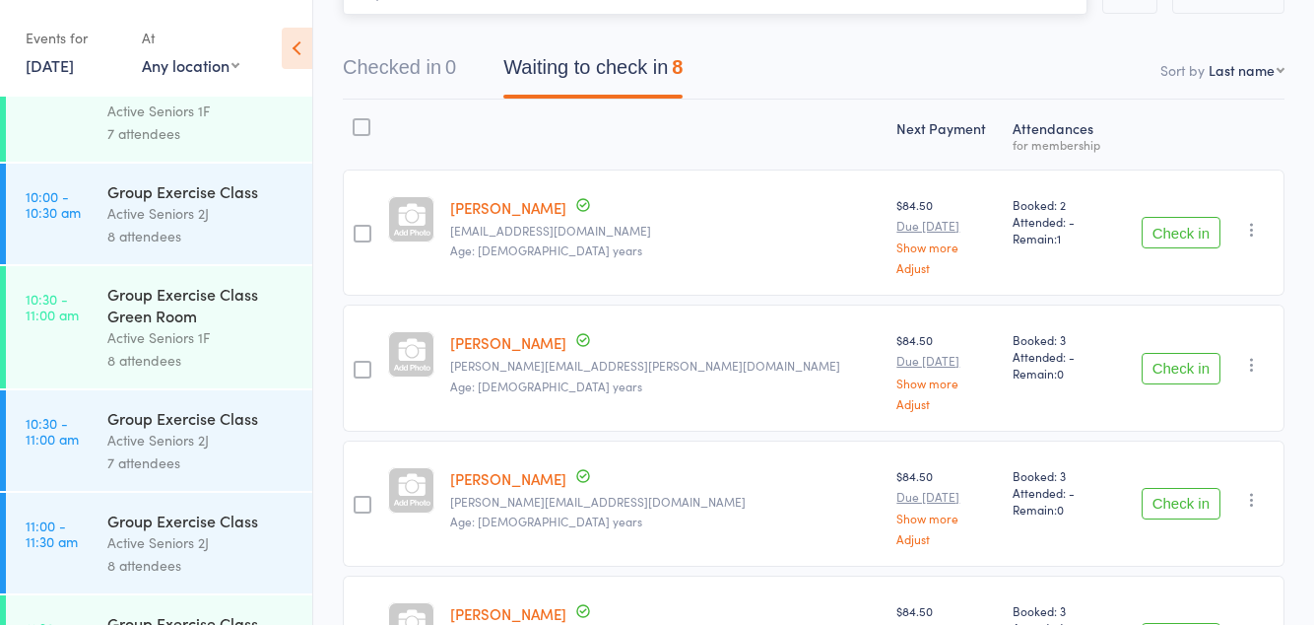
scroll to position [160, 0]
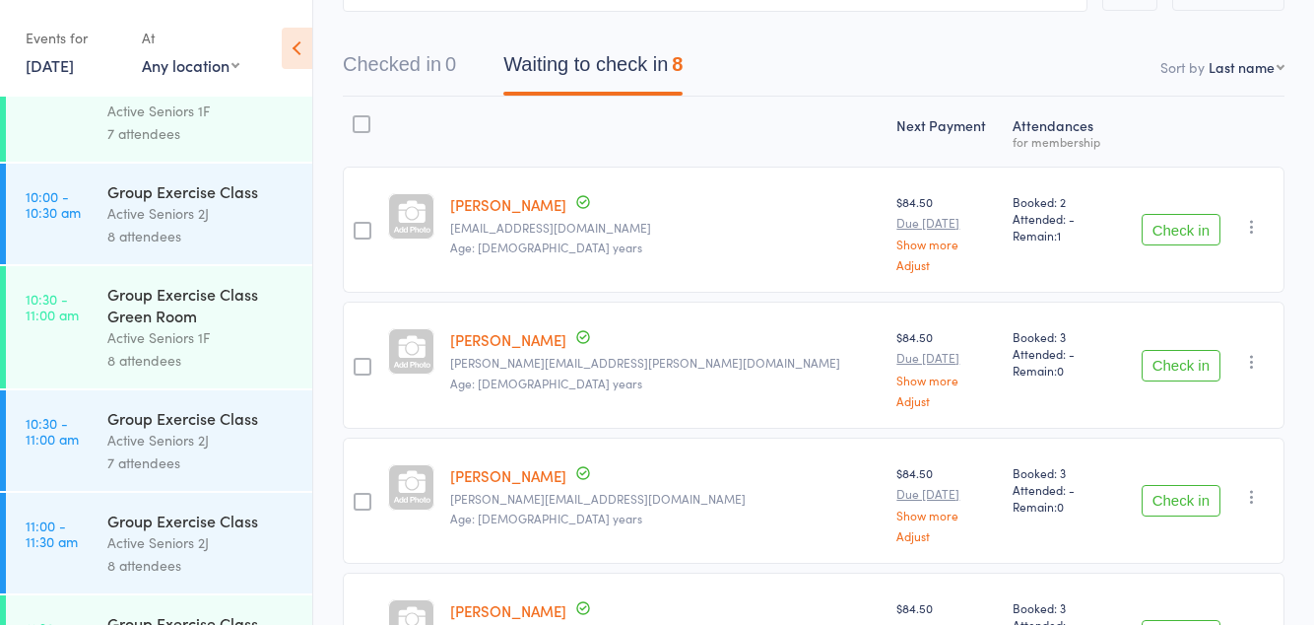
click at [1182, 231] on button "Check in" at bounding box center [1181, 230] width 79 height 32
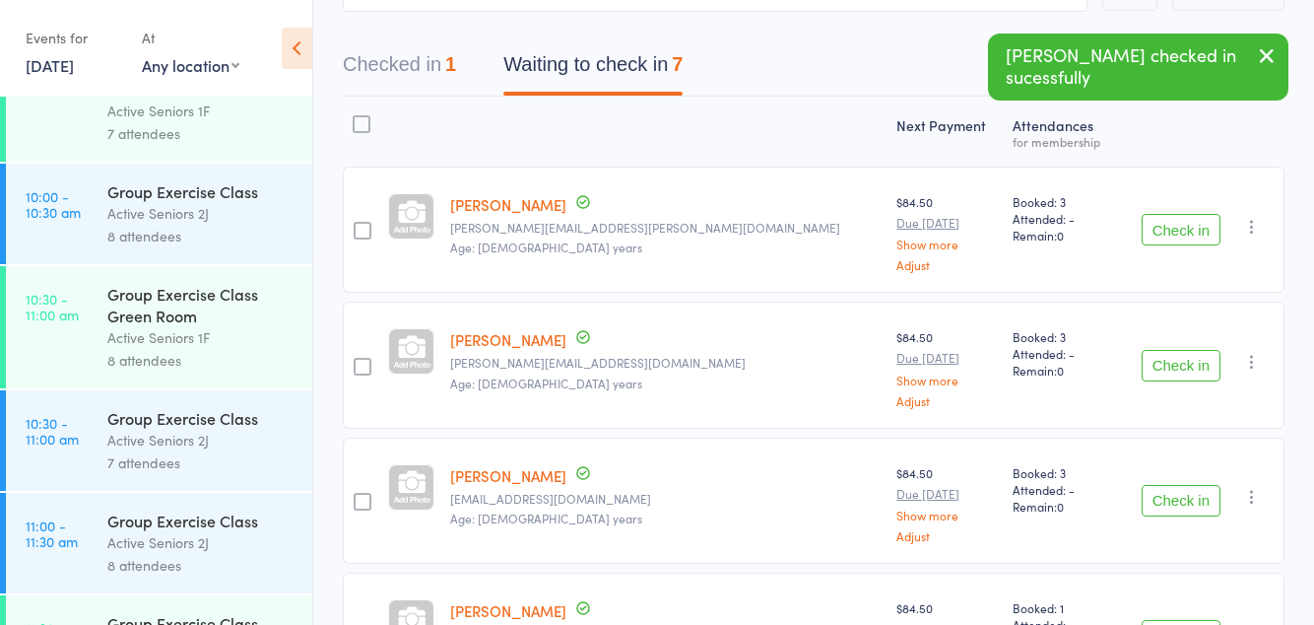
click at [1174, 365] on button "Check in" at bounding box center [1181, 366] width 79 height 32
click at [1179, 368] on button "Check in" at bounding box center [1181, 366] width 79 height 32
click at [1182, 368] on button "Check in" at bounding box center [1181, 366] width 79 height 32
click at [1179, 494] on button "Check in" at bounding box center [1181, 501] width 79 height 32
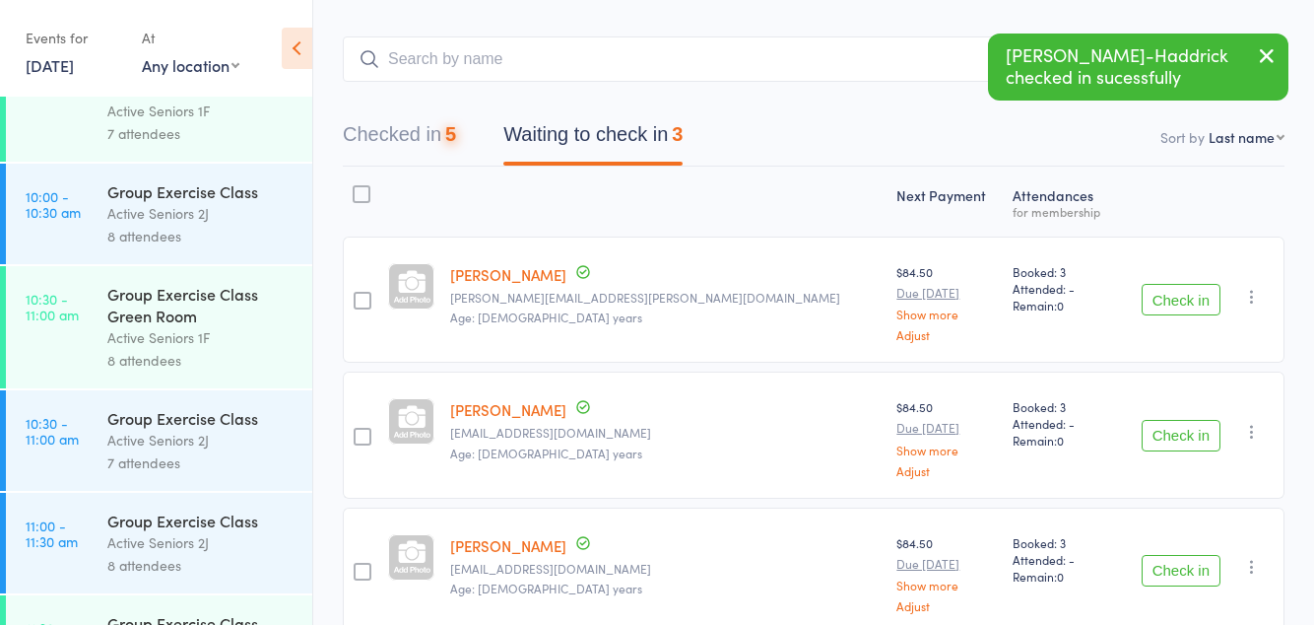
click at [1176, 566] on button "Check in" at bounding box center [1181, 571] width 79 height 32
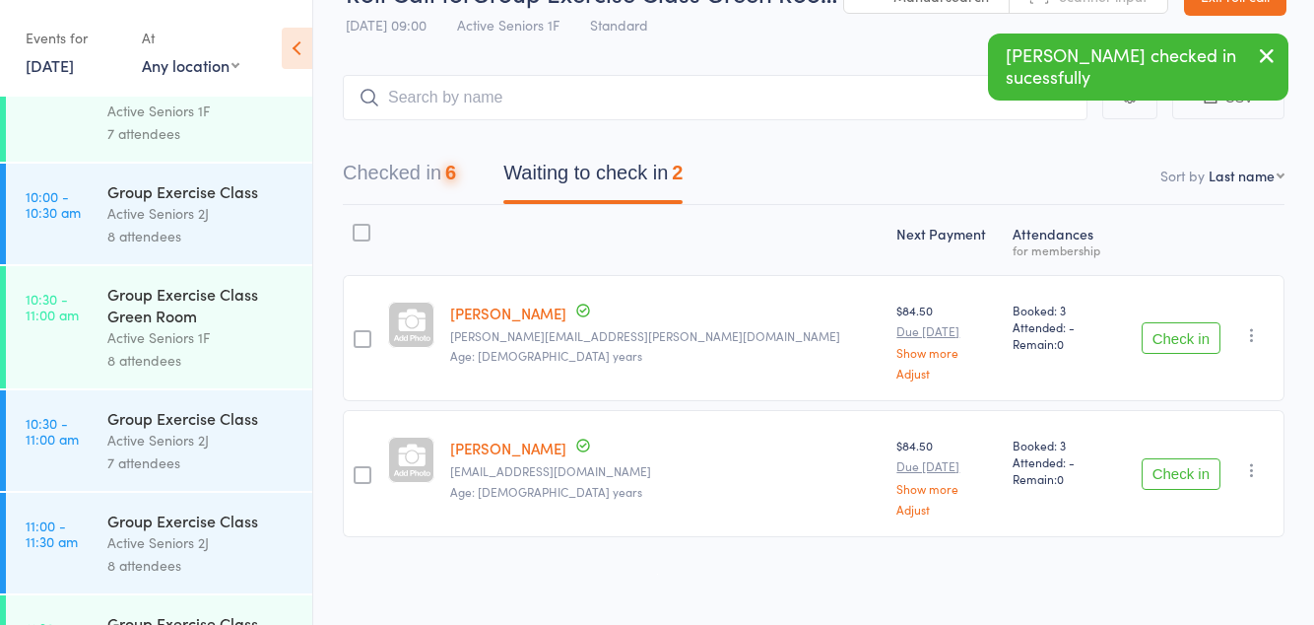
scroll to position [0, 0]
